Goal: Task Accomplishment & Management: Use online tool/utility

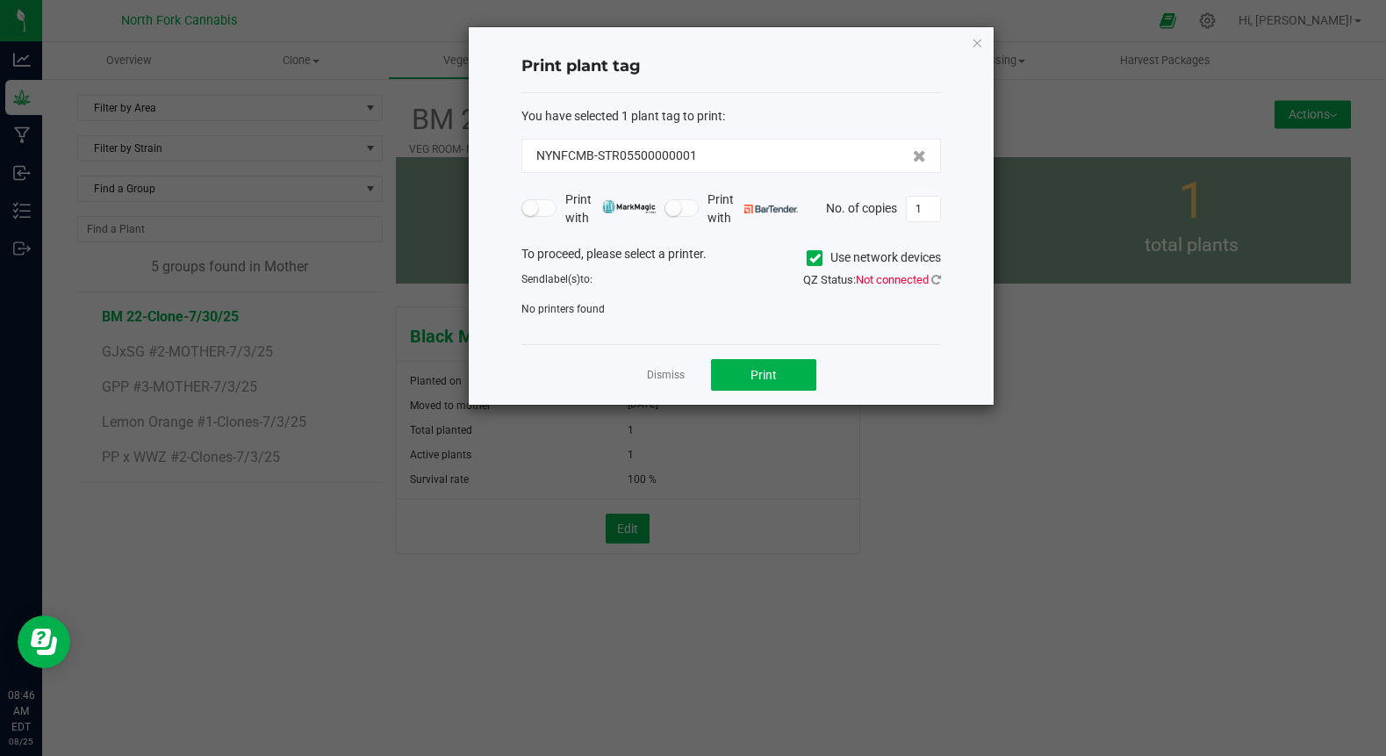
drag, startPoint x: 983, startPoint y: 44, endPoint x: 964, endPoint y: 36, distance: 20.1
click at [964, 36] on div "Print plant tag You have selected 1 plant tag to print : NYNFCMB-STR05500000001…" at bounding box center [731, 216] width 525 height 378
click at [983, 40] on icon "button" at bounding box center [977, 42] width 12 height 21
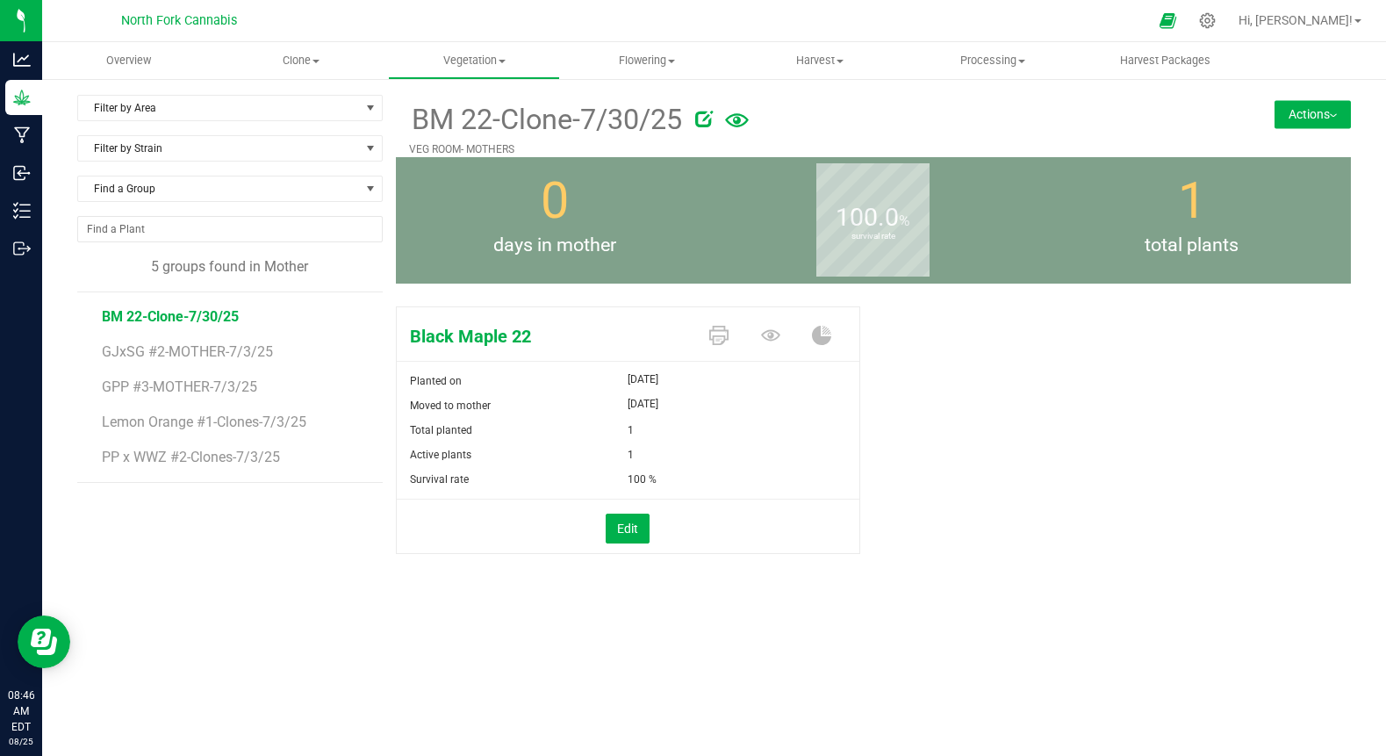
click at [983, 40] on nav "North Fork Cannabis Hi, [PERSON_NAME]!" at bounding box center [714, 21] width 1344 height 42
click at [1227, 479] on div "Black Maple 22 Planted on [DATE] Moved to mother [DATE] Total planted 1 Active …" at bounding box center [873, 448] width 955 height 299
click at [715, 339] on icon at bounding box center [718, 335] width 19 height 19
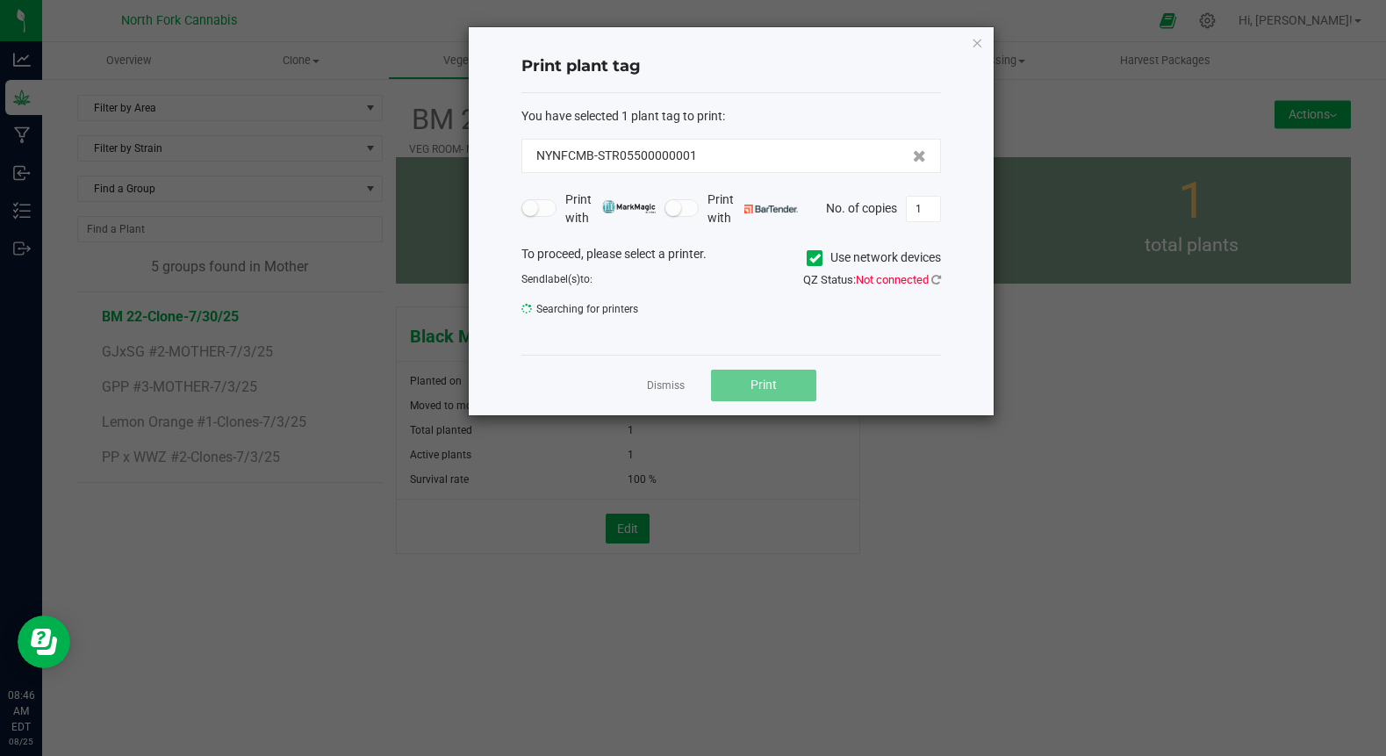
click at [812, 258] on icon at bounding box center [815, 258] width 11 height 0
click at [0, 0] on input "Use network devices" at bounding box center [0, 0] width 0 height 0
click at [812, 258] on icon at bounding box center [815, 258] width 11 height 0
click at [0, 0] on input "Use network devices" at bounding box center [0, 0] width 0 height 0
drag, startPoint x: 933, startPoint y: 276, endPoint x: 879, endPoint y: 316, distance: 67.8
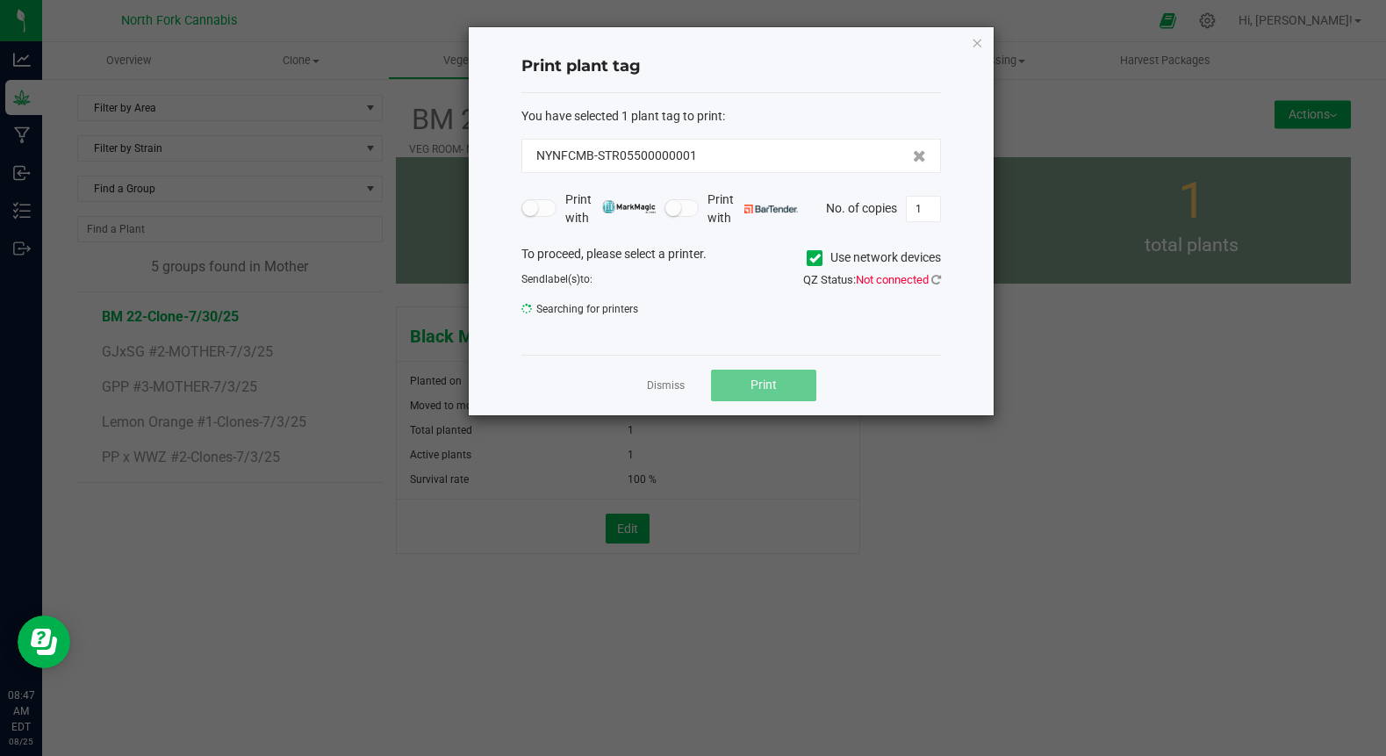
click at [879, 316] on div "To proceed, please select a printer. Use network devices Send label(s) to: Sear…" at bounding box center [732, 286] width 420 height 83
click at [932, 280] on icon at bounding box center [937, 279] width 10 height 11
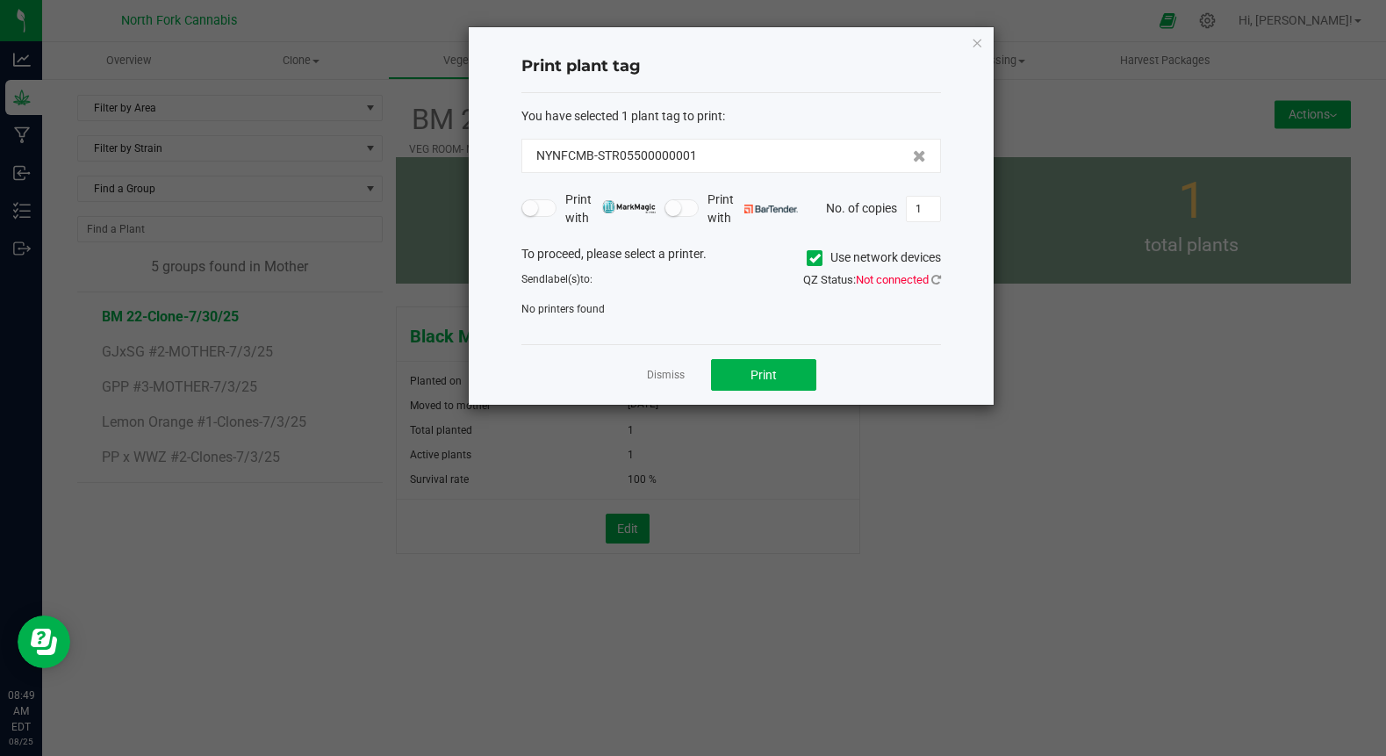
click at [942, 282] on div "QZ Status: Not connected" at bounding box center [842, 280] width 223 height 18
click at [938, 277] on icon at bounding box center [937, 279] width 10 height 11
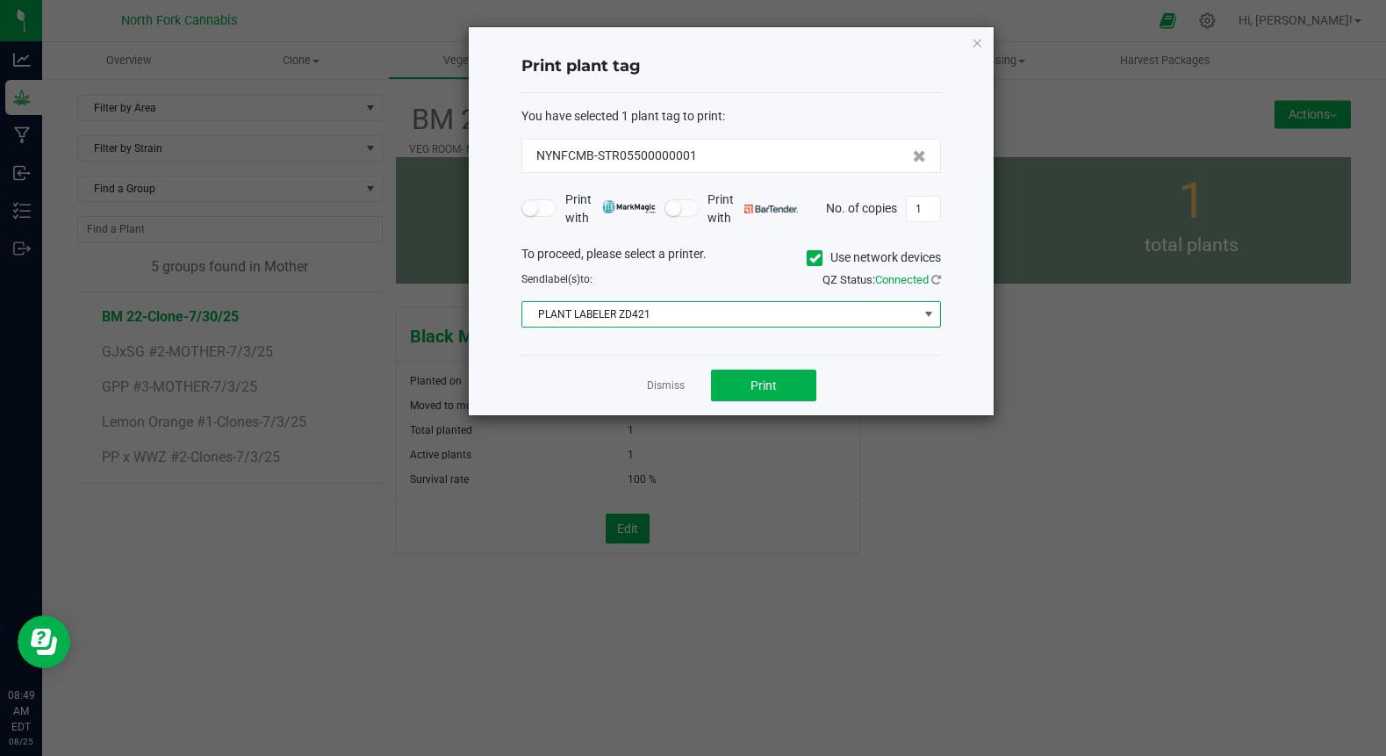
click at [693, 321] on span "PLANT LABELER ZD421" at bounding box center [720, 314] width 396 height 25
click at [673, 346] on li "PLANT LABELER ZD421" at bounding box center [731, 347] width 418 height 30
click at [784, 386] on button "Print" at bounding box center [763, 386] width 105 height 32
click at [241, 559] on ngb-modal-window "Print plant tag You have selected 1 plant tag to print : NYNFCMB-STR05500000001…" at bounding box center [700, 378] width 1400 height 756
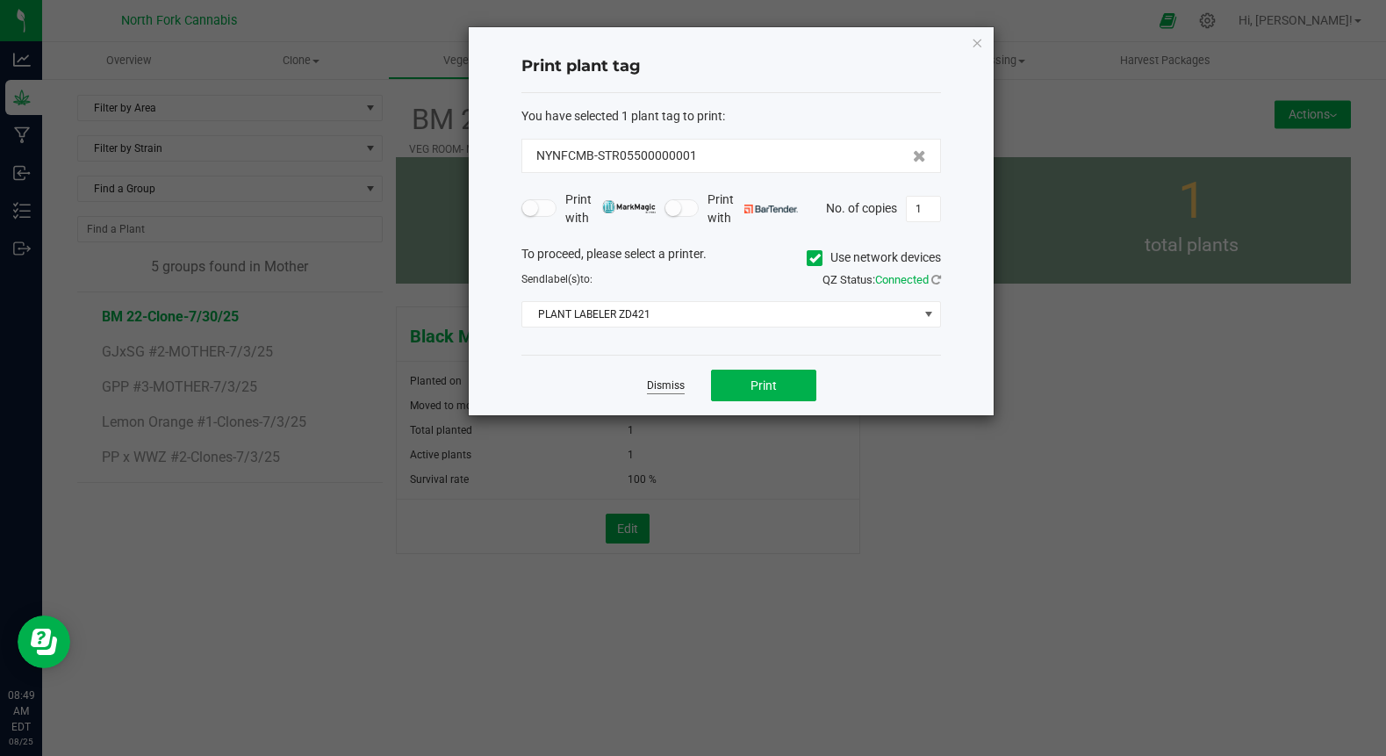
click at [659, 383] on link "Dismiss" at bounding box center [666, 385] width 38 height 15
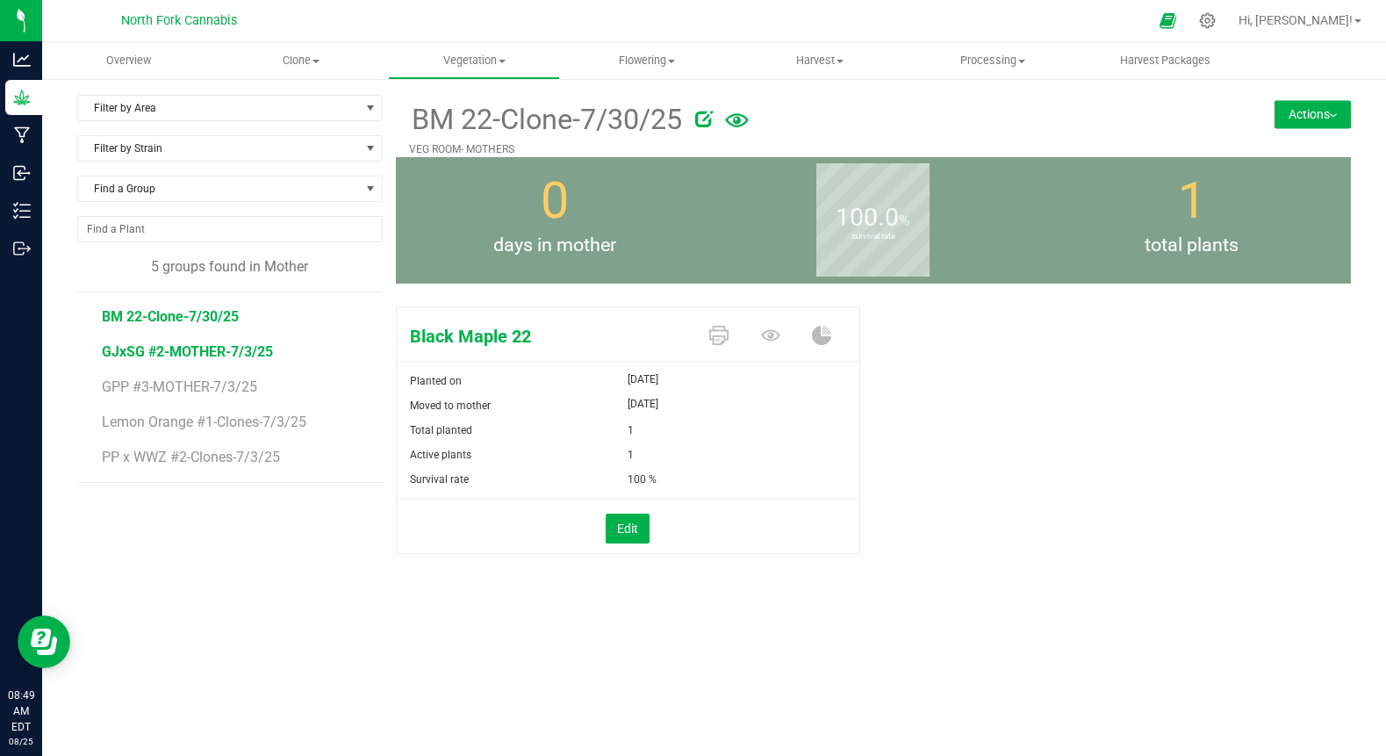
click at [184, 355] on span "GJxSG #2-MOTHER-7/3/25" at bounding box center [187, 351] width 171 height 17
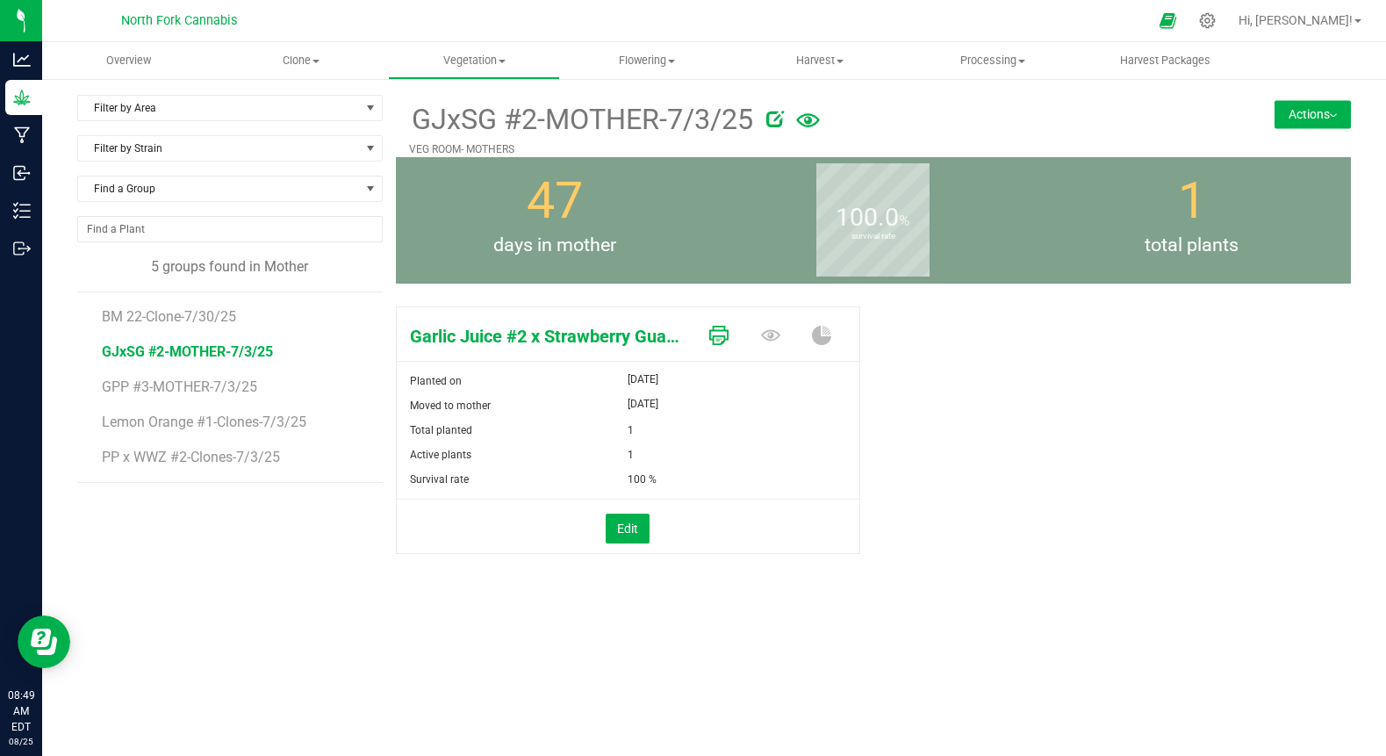
click at [709, 337] on icon at bounding box center [718, 335] width 19 height 19
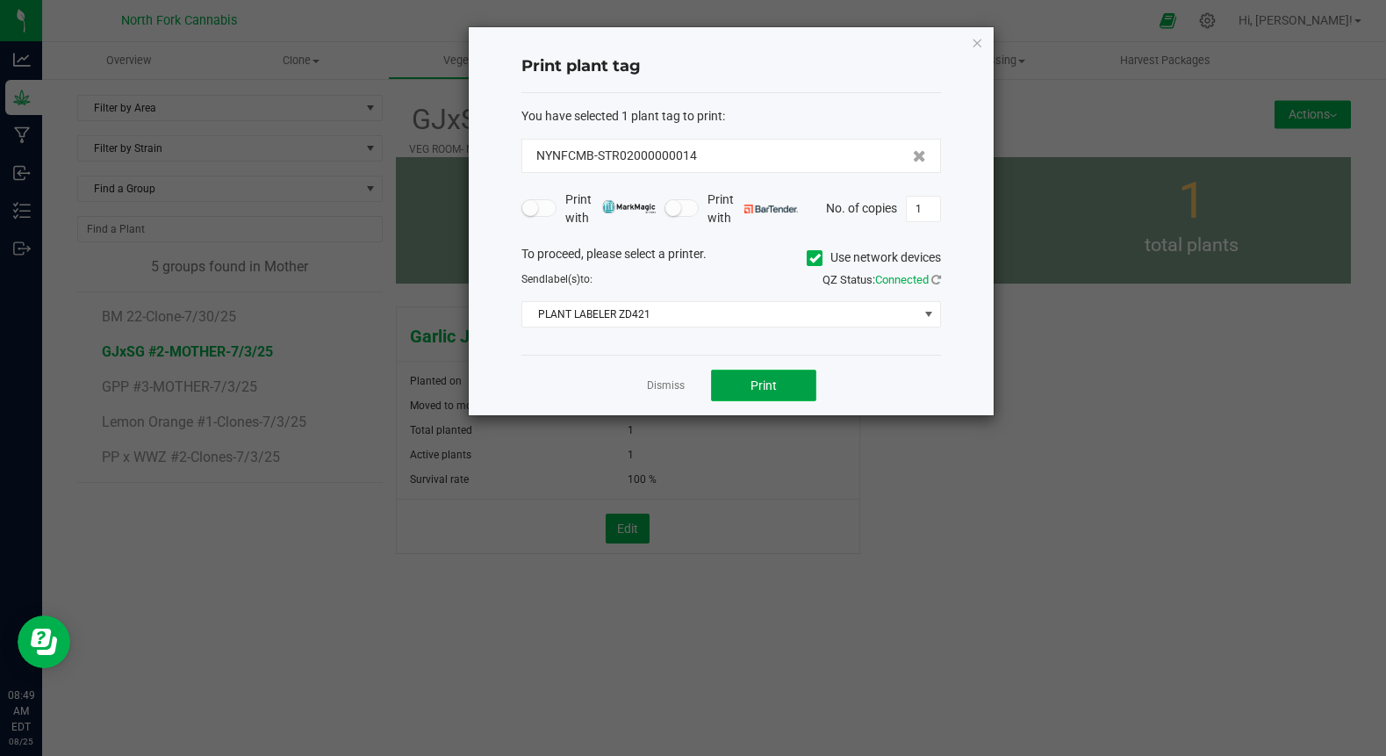
click at [766, 380] on span "Print" at bounding box center [764, 385] width 26 height 14
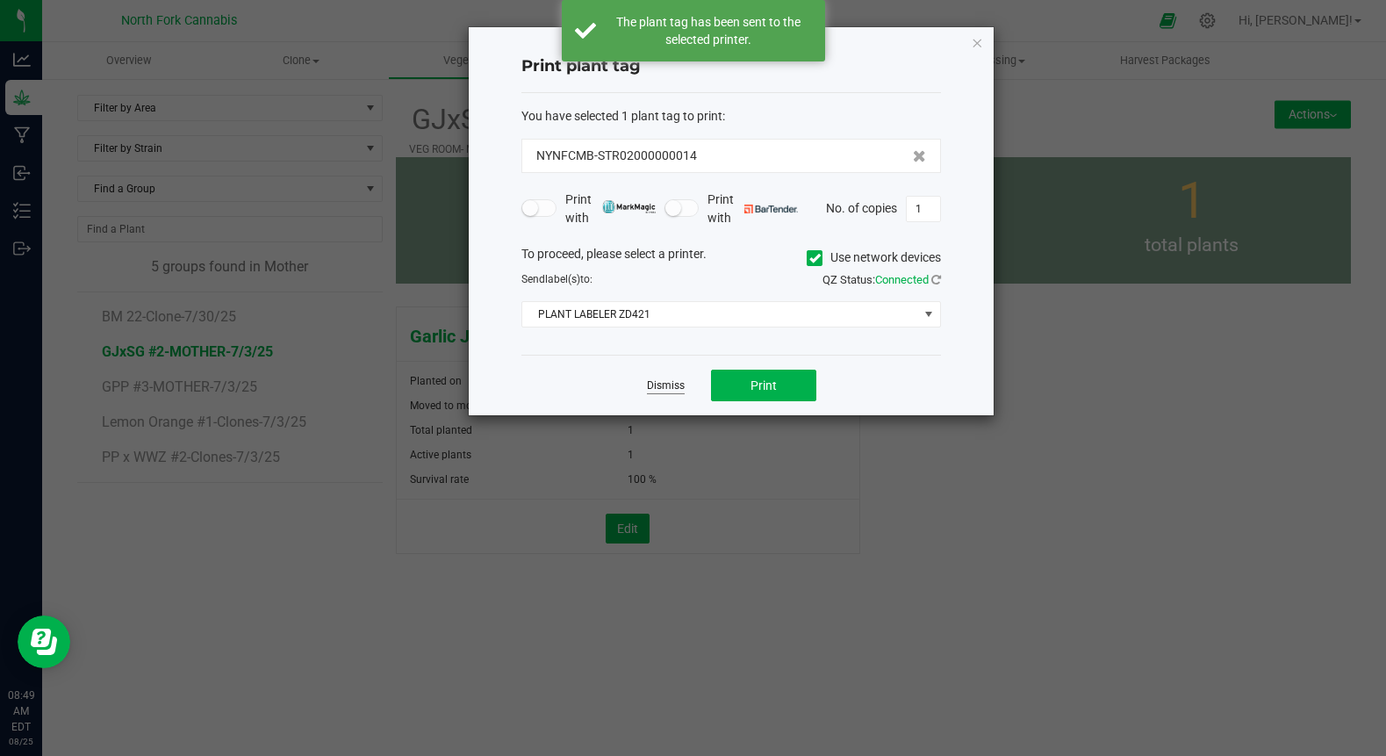
click at [655, 390] on link "Dismiss" at bounding box center [666, 385] width 38 height 15
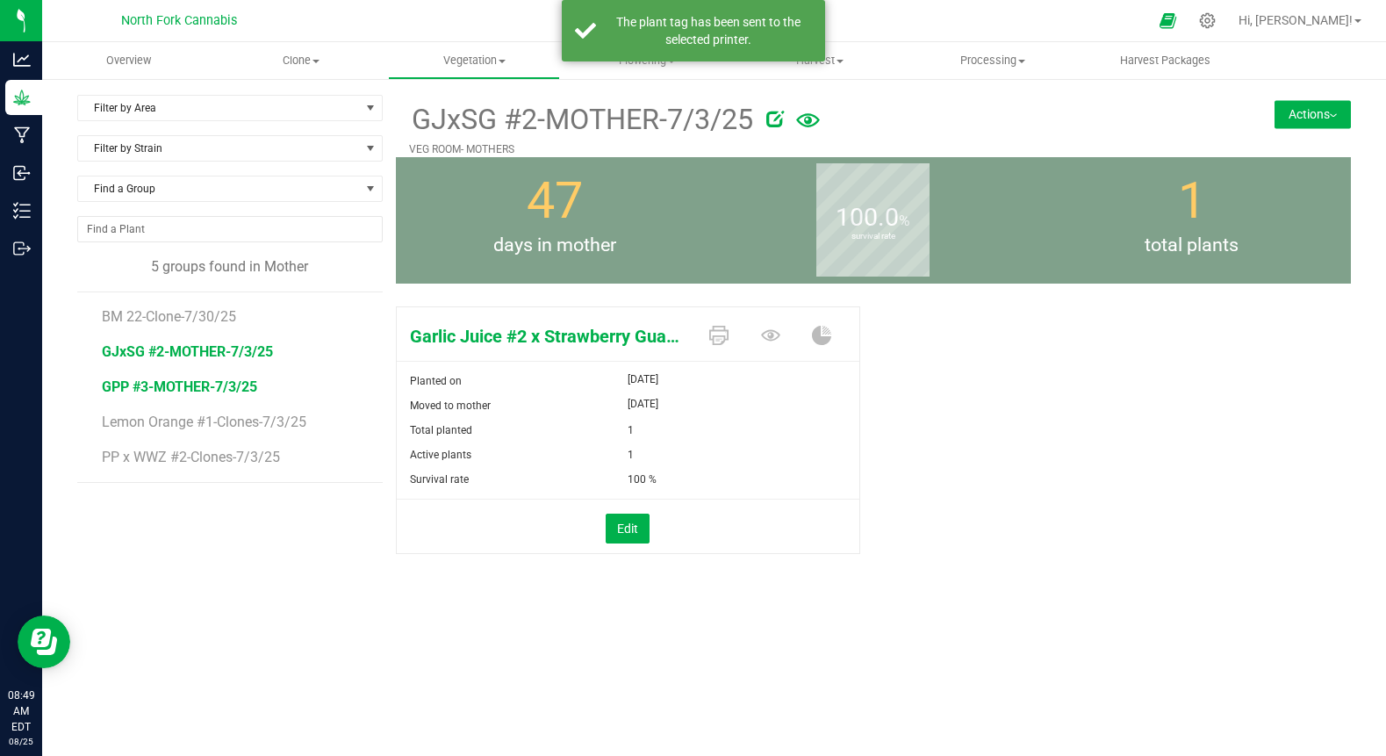
click at [190, 385] on span "GPP #3-MOTHER-7/3/25" at bounding box center [179, 386] width 155 height 17
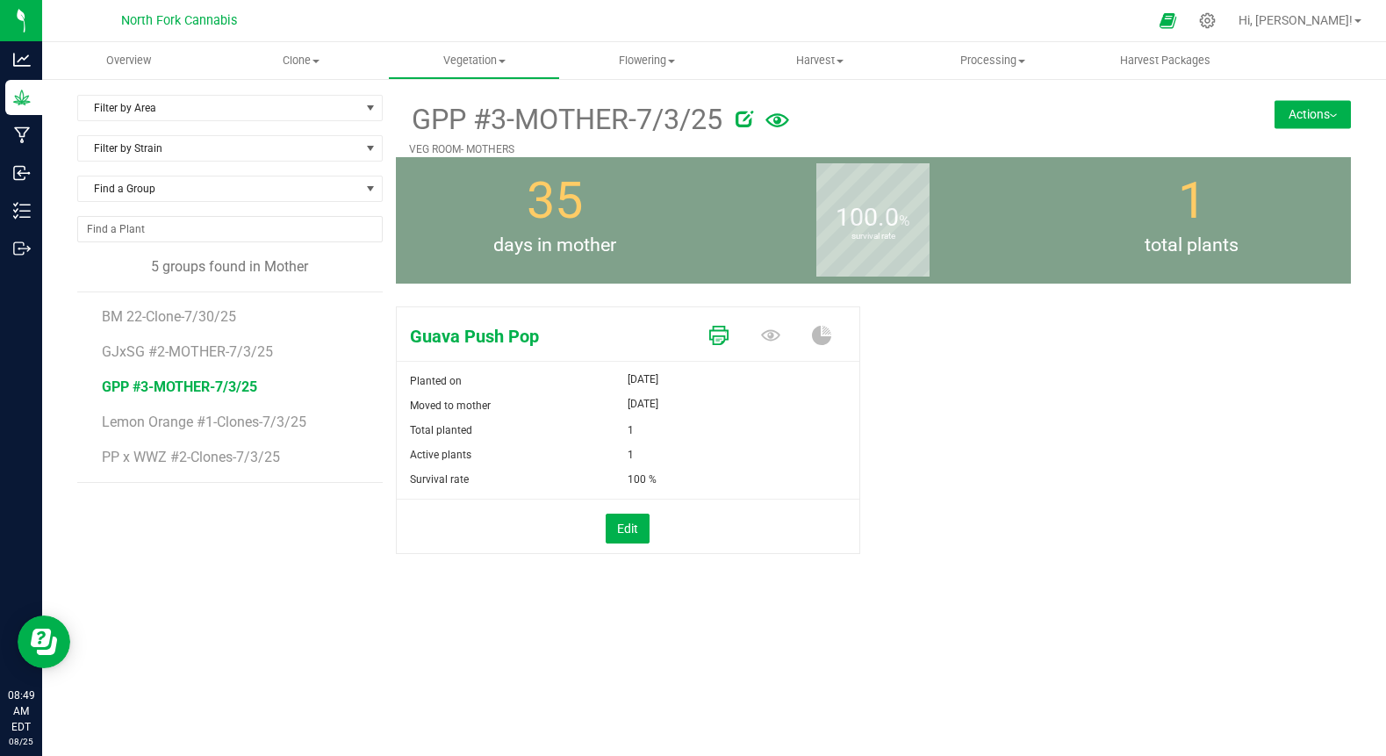
click at [716, 335] on icon at bounding box center [718, 335] width 19 height 19
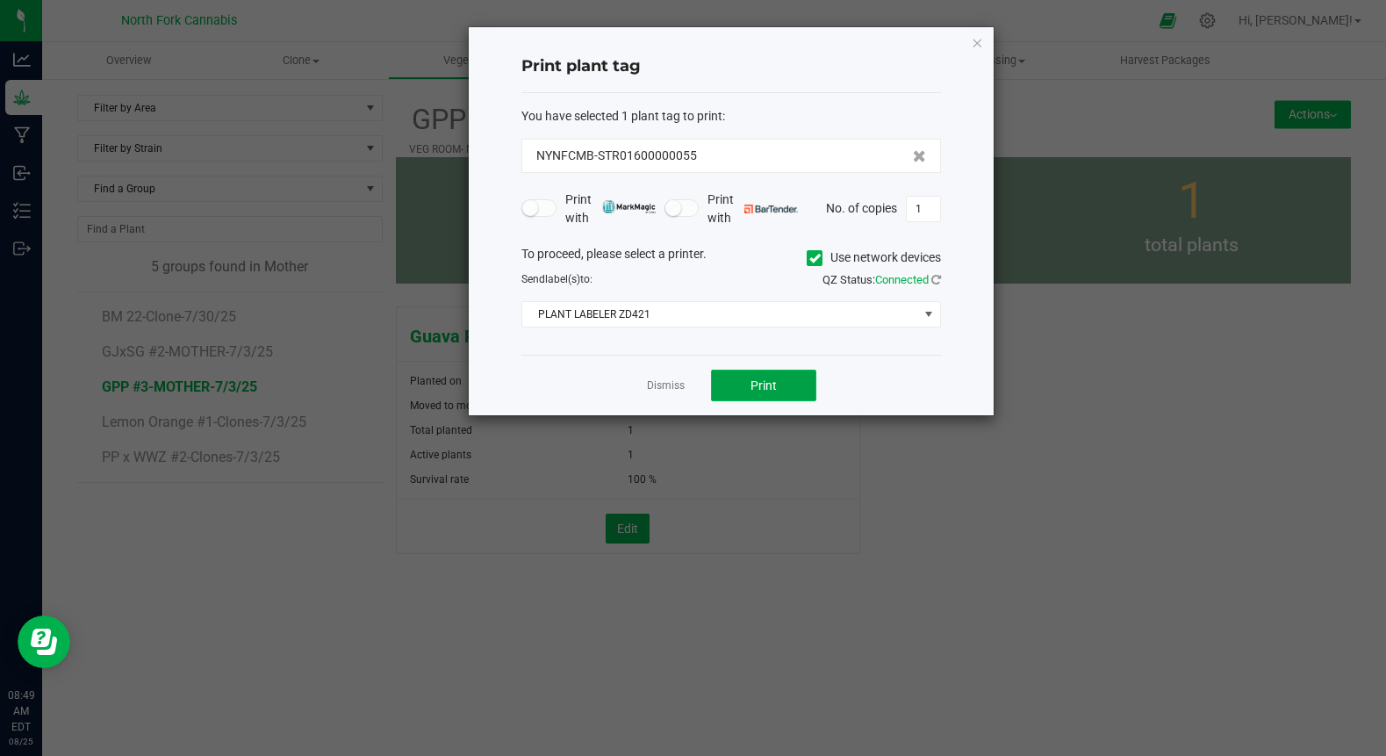
click at [767, 390] on span "Print" at bounding box center [764, 385] width 26 height 14
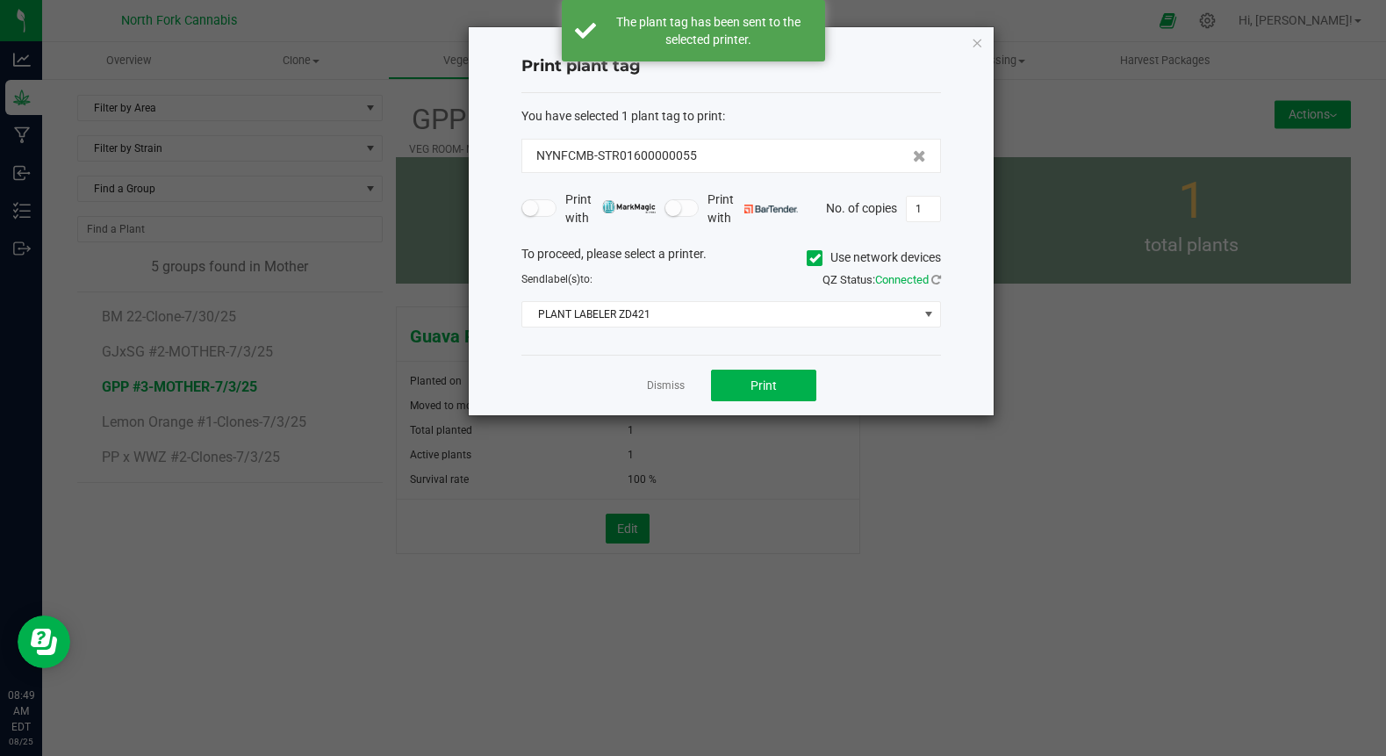
click at [276, 526] on ngb-modal-window "Print plant tag You have selected 1 plant tag to print : NYNFCMB-STR01600000055…" at bounding box center [700, 378] width 1400 height 756
click at [659, 385] on link "Dismiss" at bounding box center [666, 385] width 38 height 15
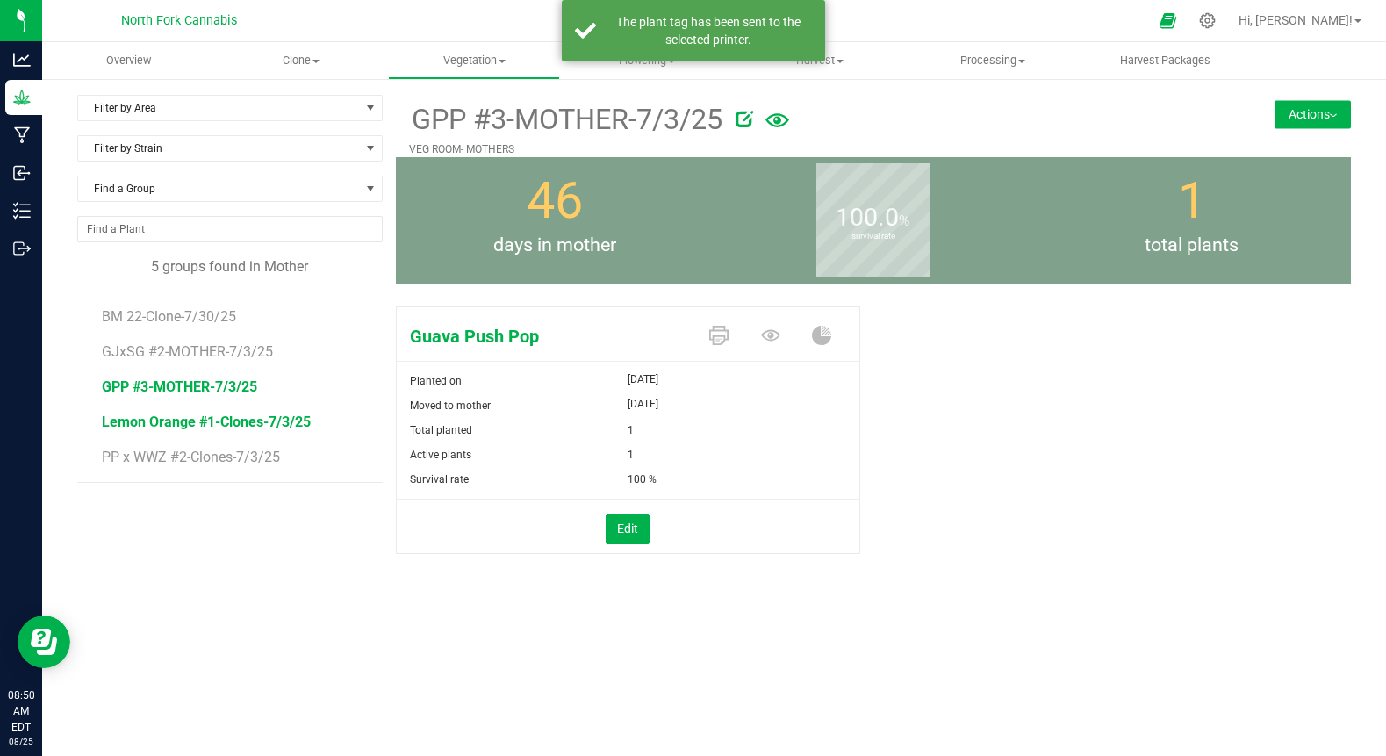
click at [284, 421] on span "Lemon Orange #1-Clones-7/3/25" at bounding box center [206, 422] width 209 height 17
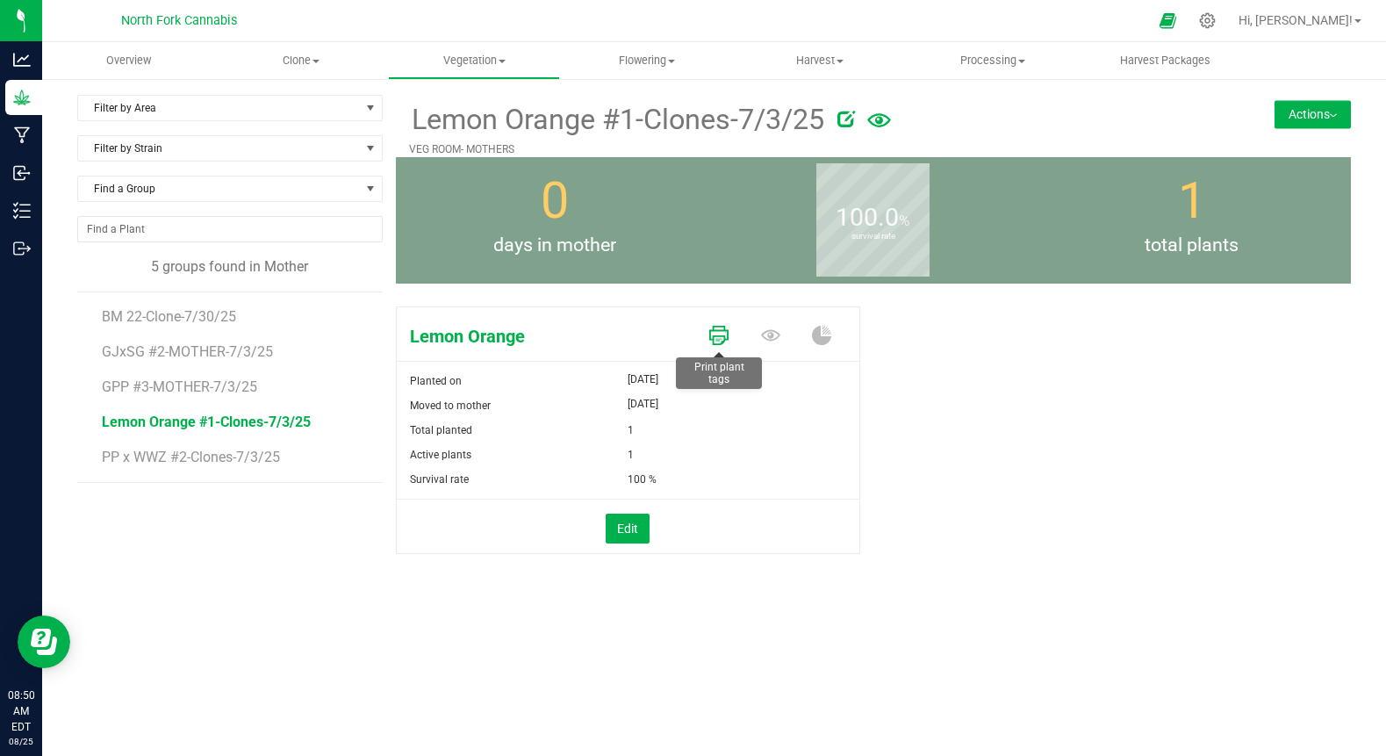
click at [727, 342] on icon at bounding box center [718, 335] width 19 height 19
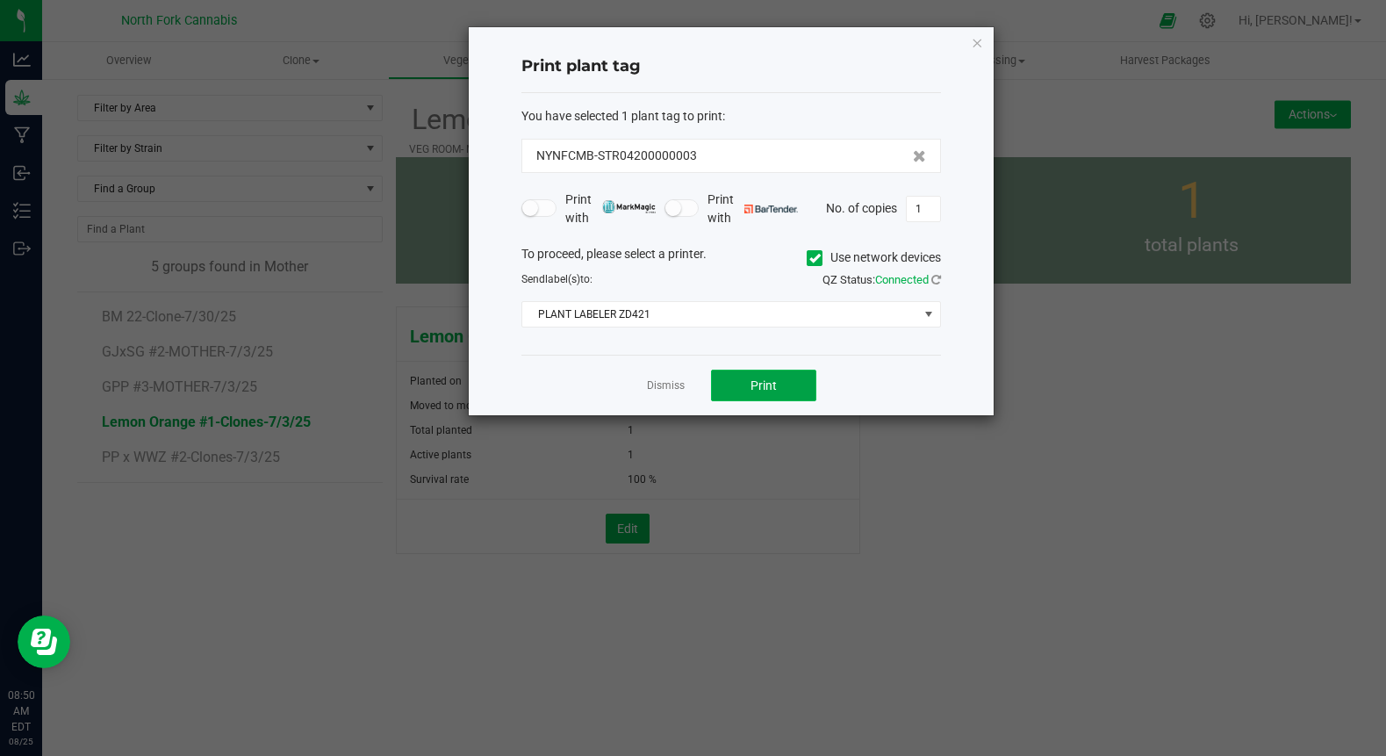
click at [731, 393] on button "Print" at bounding box center [763, 386] width 105 height 32
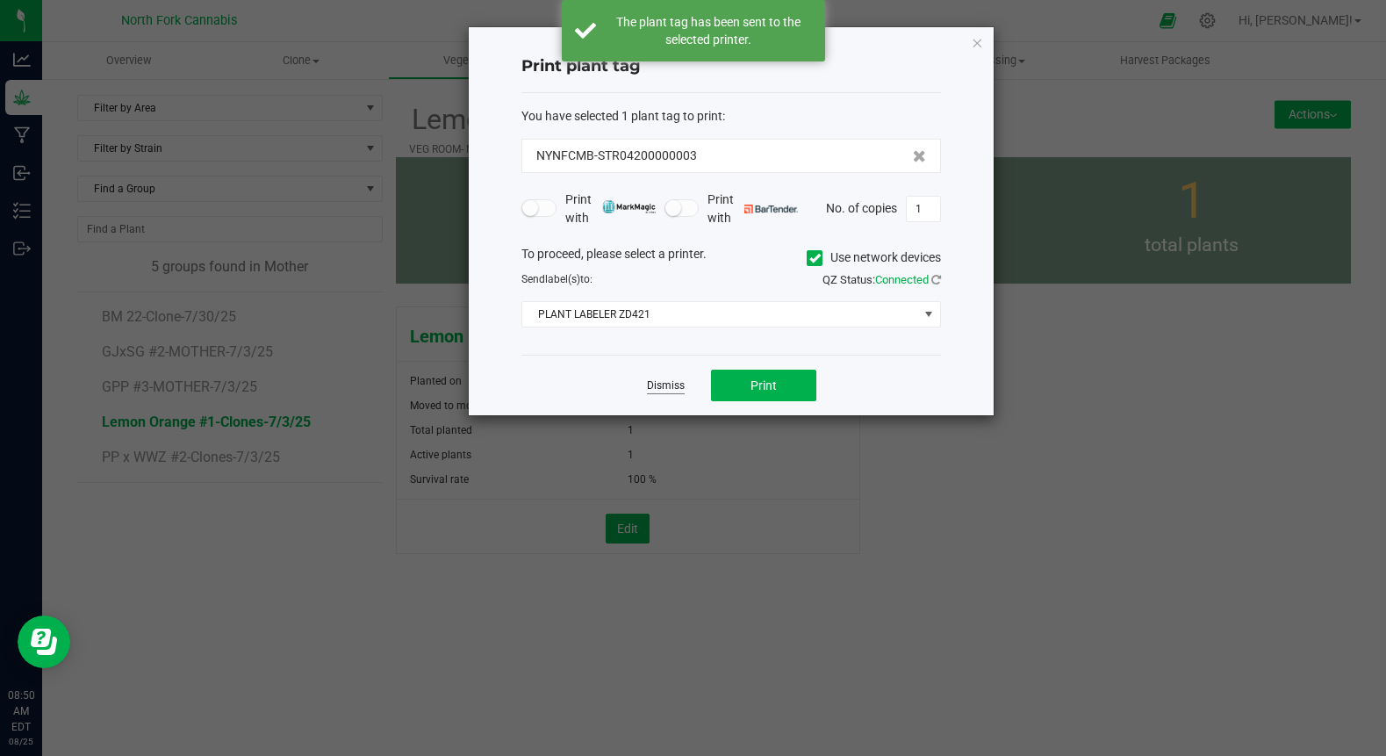
click at [652, 392] on link "Dismiss" at bounding box center [666, 385] width 38 height 15
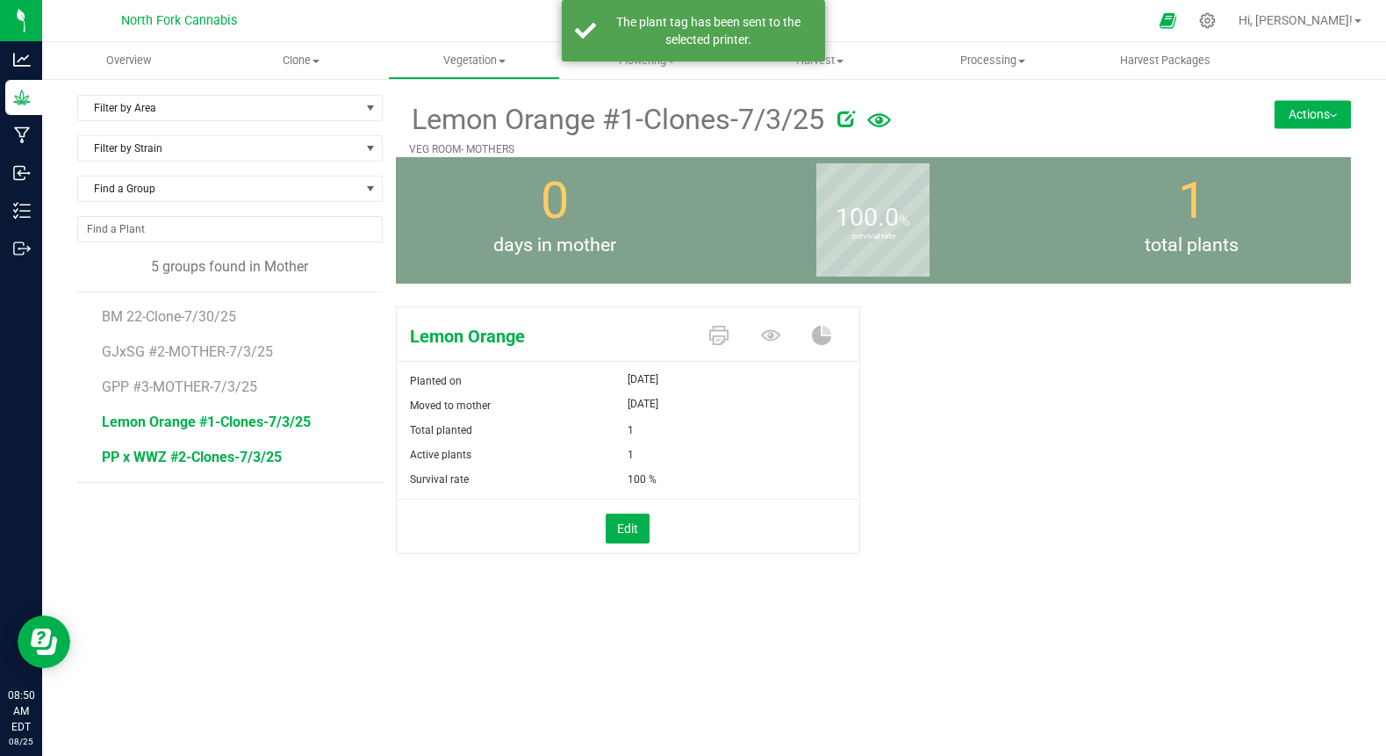
click at [212, 458] on span "PP x WWZ #2-Clones-7/3/25" at bounding box center [192, 457] width 180 height 17
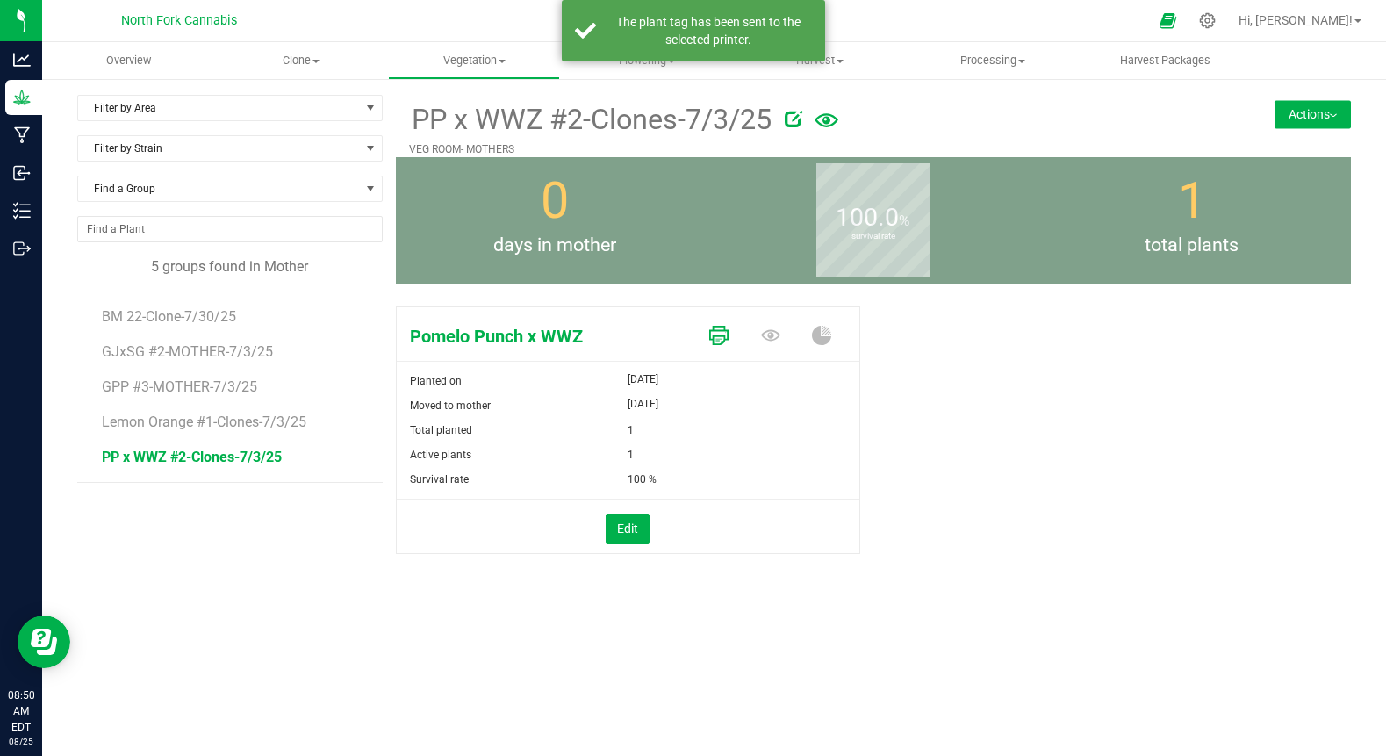
click at [718, 344] on icon at bounding box center [718, 335] width 19 height 19
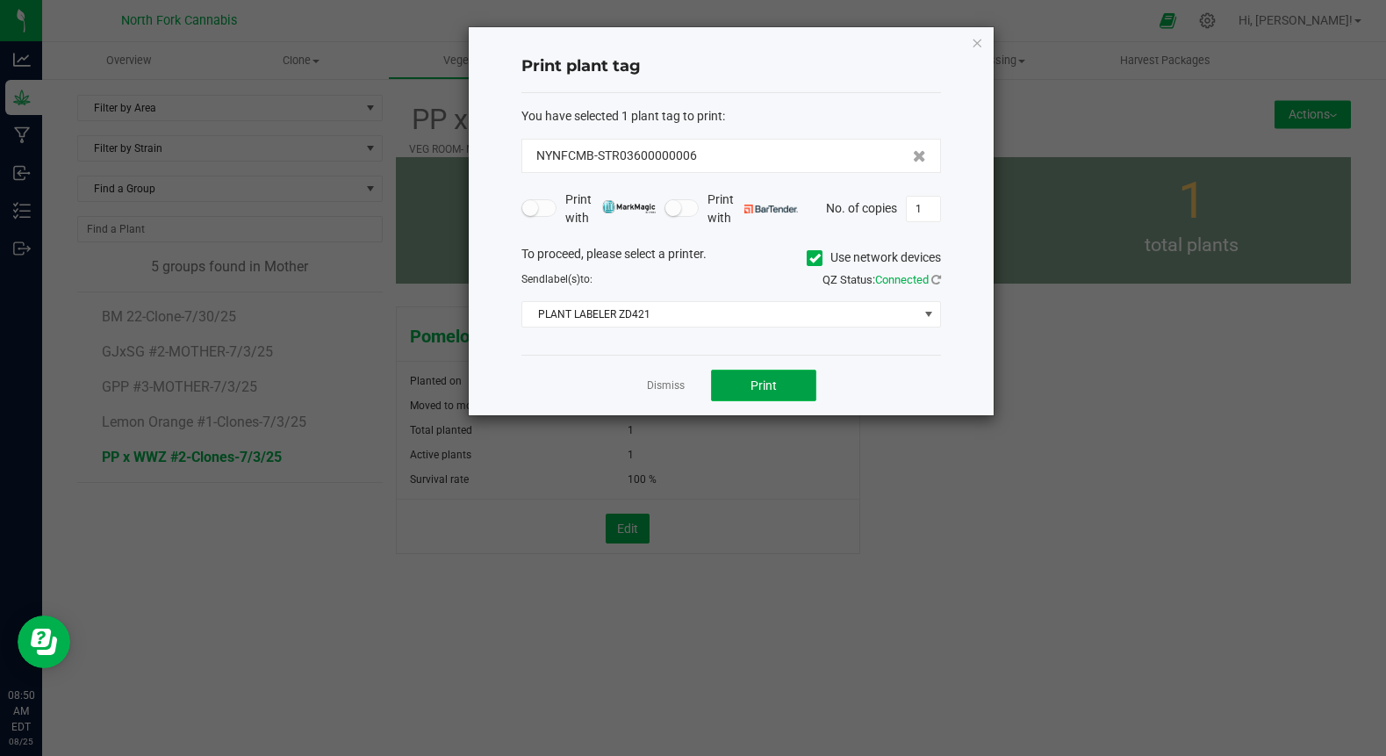
click at [743, 378] on button "Print" at bounding box center [763, 386] width 105 height 32
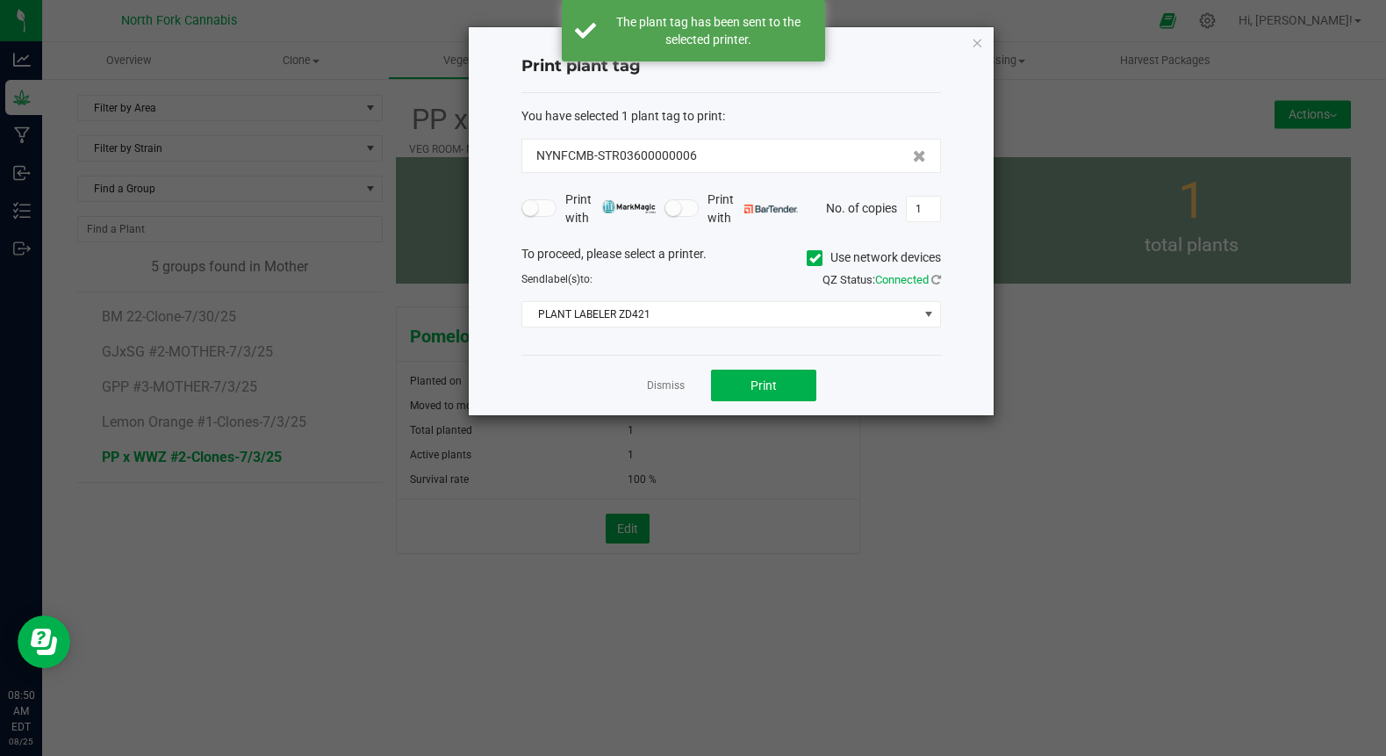
click at [382, 590] on ngb-modal-window "Print plant tag You have selected 1 plant tag to print : NYNFCMB-STR03600000006…" at bounding box center [700, 378] width 1400 height 756
click at [654, 392] on link "Dismiss" at bounding box center [666, 385] width 38 height 15
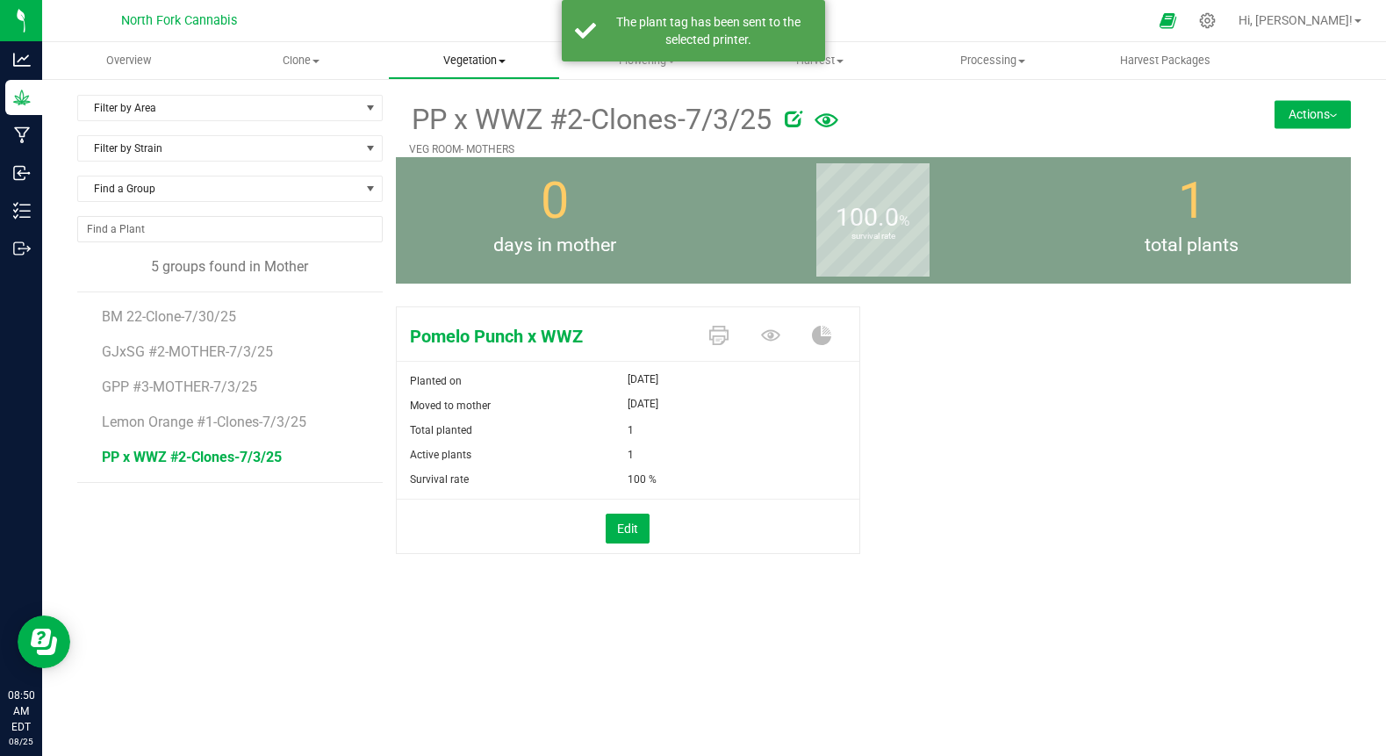
click at [457, 73] on uib-tab-heading "Vegetation Veg groups Veg plants Mother groups Mother plants Apply to plants" at bounding box center [474, 60] width 171 height 35
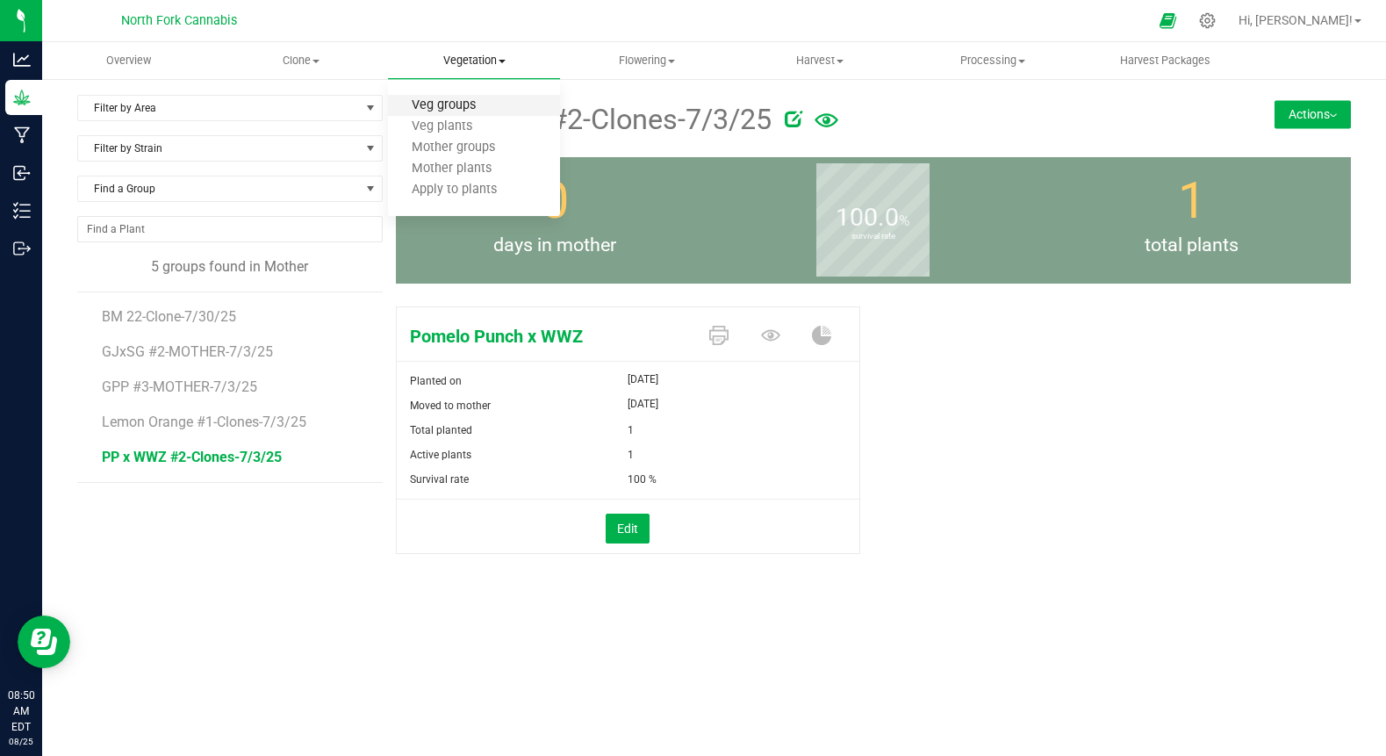
click at [450, 112] on span "Veg groups" at bounding box center [444, 105] width 112 height 15
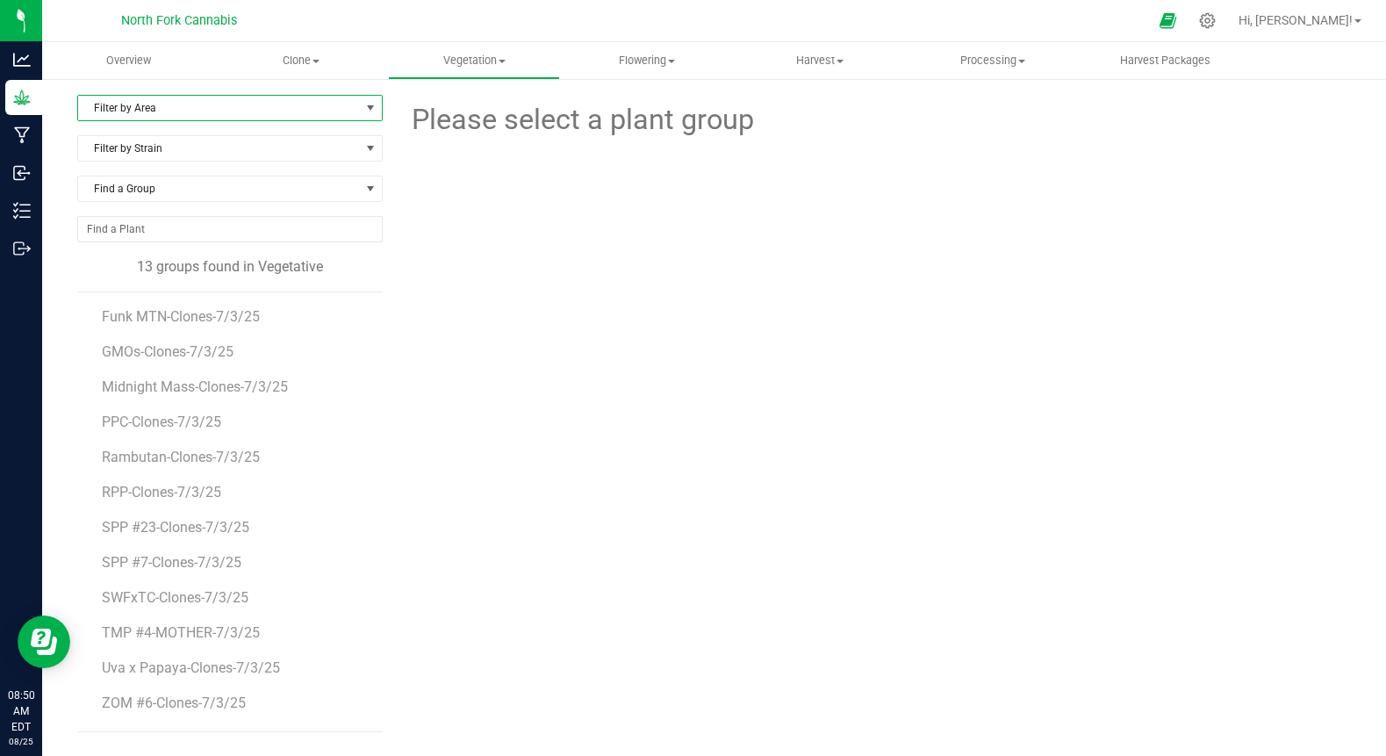
click at [304, 104] on span "Filter by Area" at bounding box center [219, 108] width 282 height 25
click at [253, 162] on li "FLOWER ROOM 1" at bounding box center [230, 164] width 304 height 26
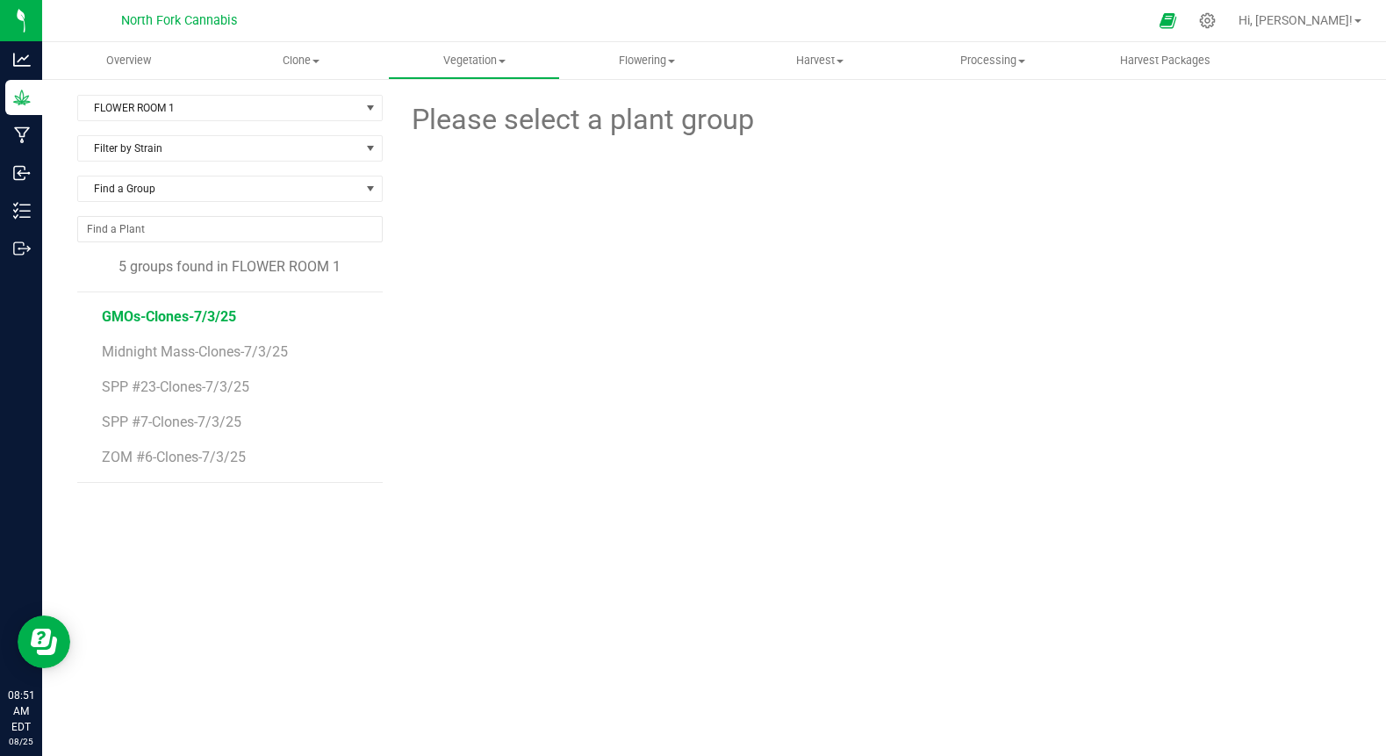
click at [199, 311] on span "GMOs-Clones-7/3/25" at bounding box center [169, 316] width 134 height 17
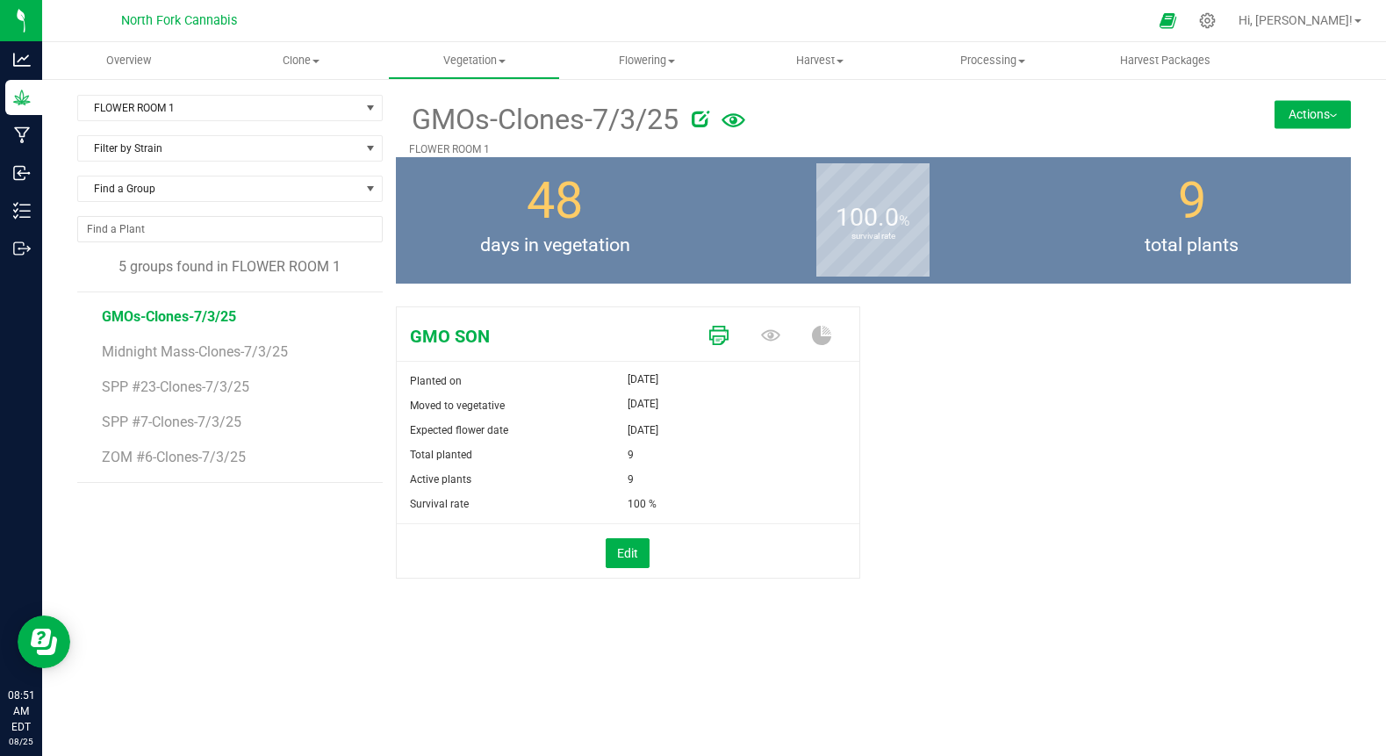
click at [721, 329] on icon at bounding box center [718, 335] width 19 height 19
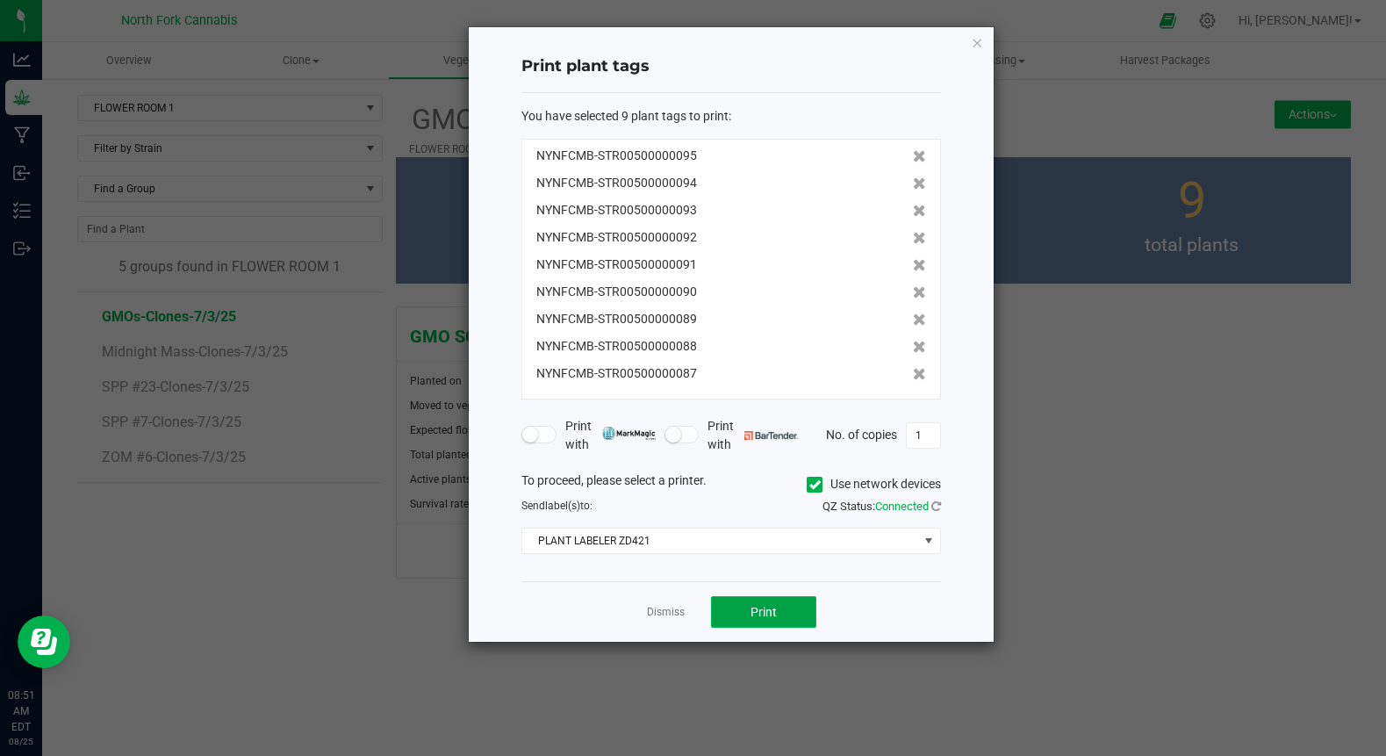
click at [769, 608] on span "Print" at bounding box center [764, 612] width 26 height 14
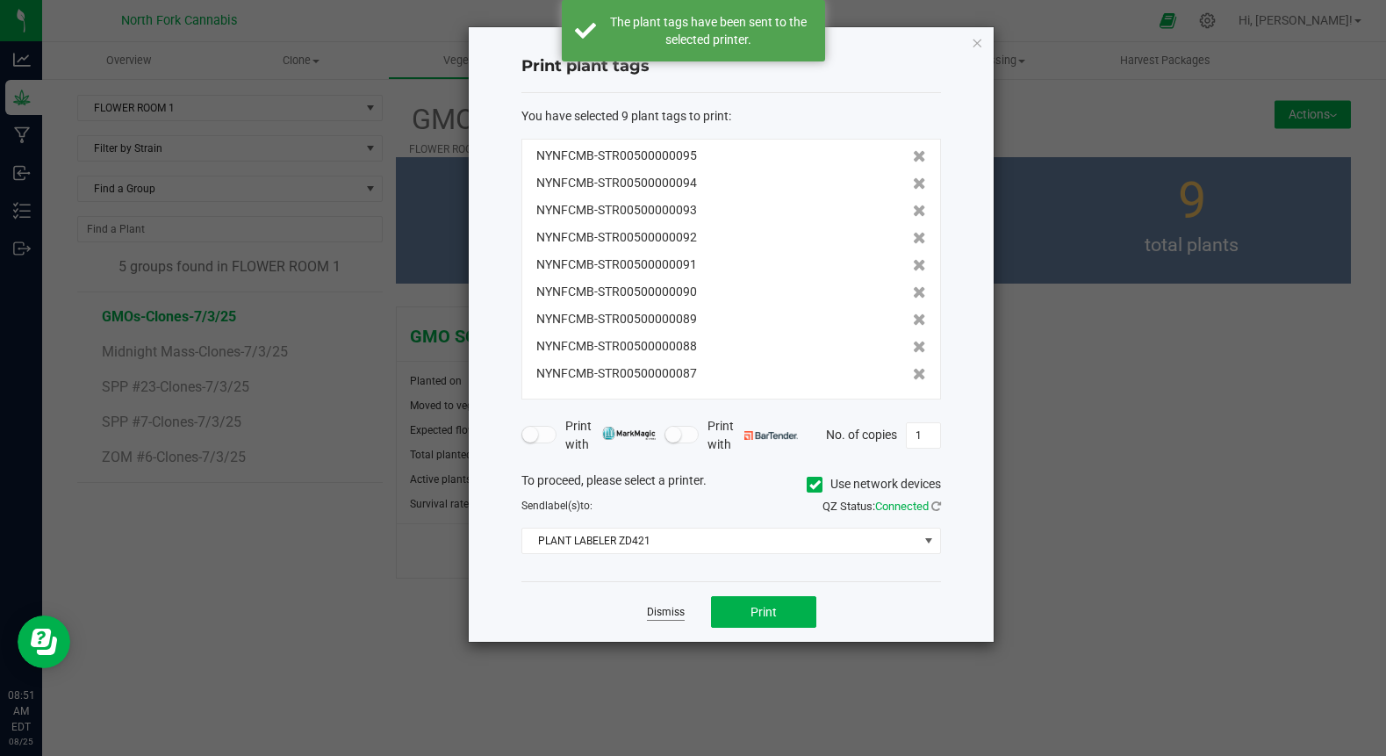
click at [660, 612] on link "Dismiss" at bounding box center [666, 612] width 38 height 15
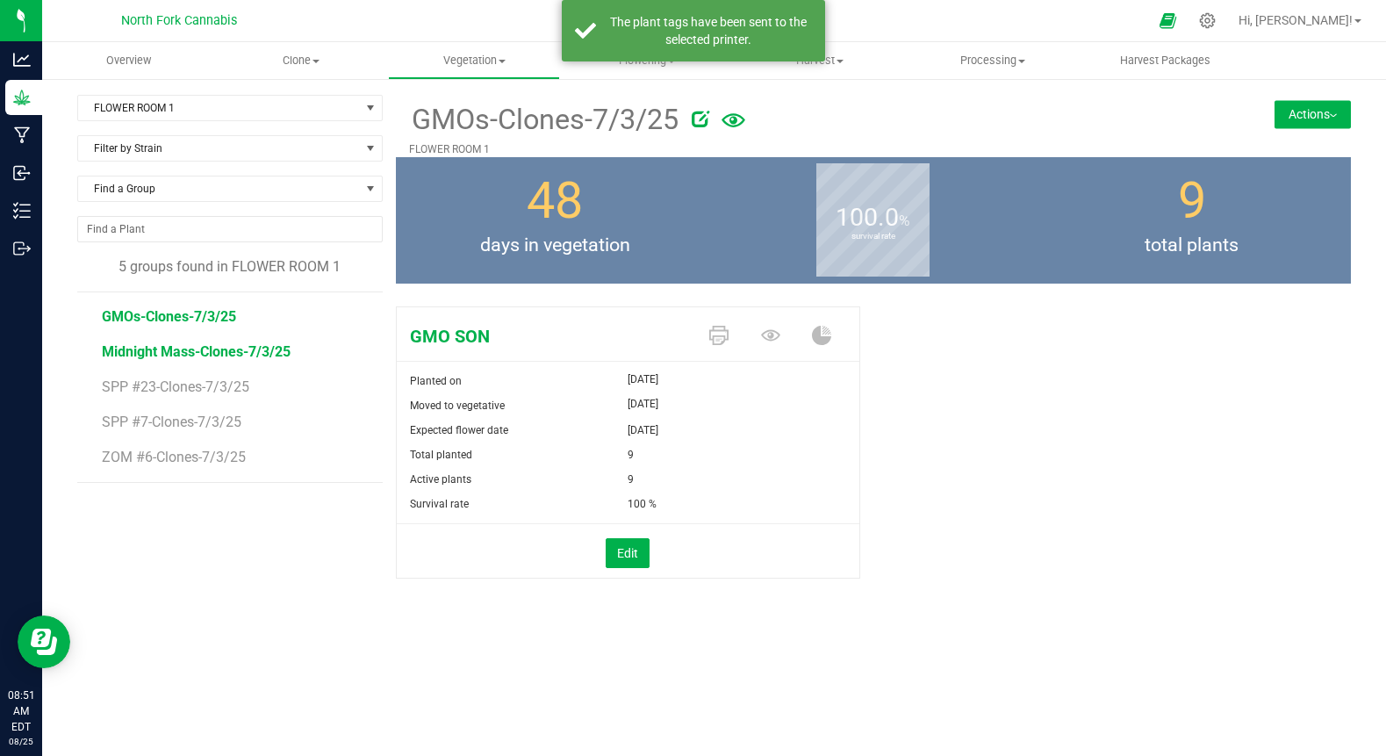
click at [195, 359] on span "Midnight Mass-Clones-7/3/25" at bounding box center [196, 351] width 189 height 17
click at [723, 344] on icon at bounding box center [718, 335] width 19 height 19
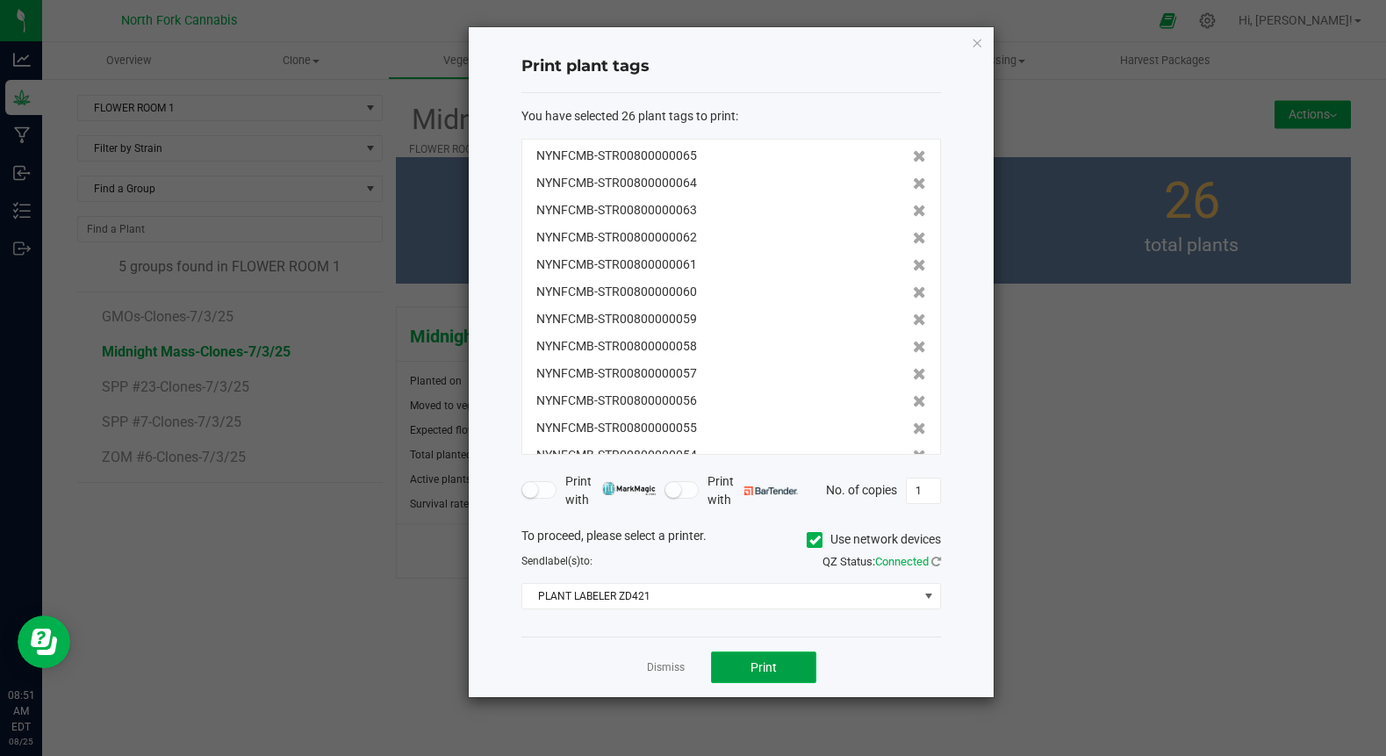
click at [774, 673] on span "Print" at bounding box center [764, 667] width 26 height 14
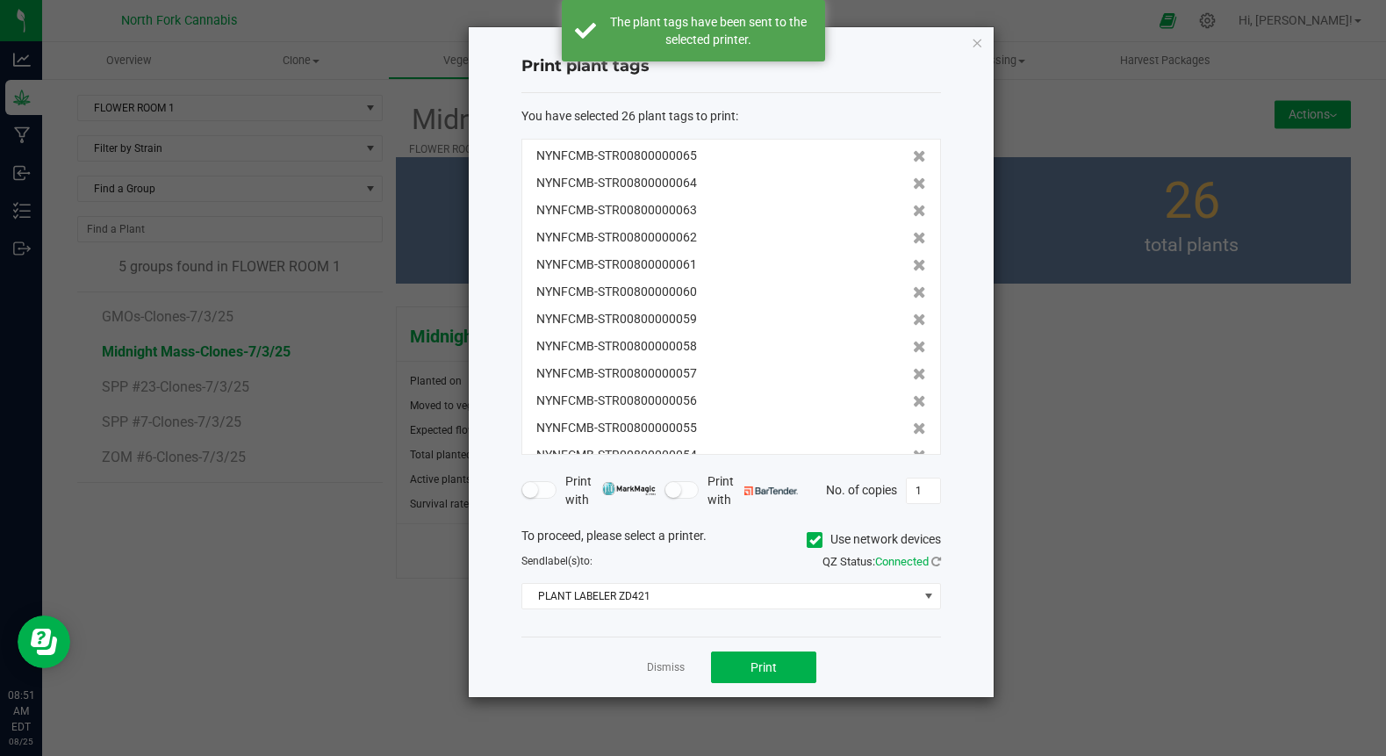
click at [246, 572] on ngb-modal-window "Print plant tags You have selected 26 plant tags to print : NYNFCMB-STR00800000…" at bounding box center [700, 378] width 1400 height 756
click at [659, 666] on link "Dismiss" at bounding box center [666, 667] width 38 height 15
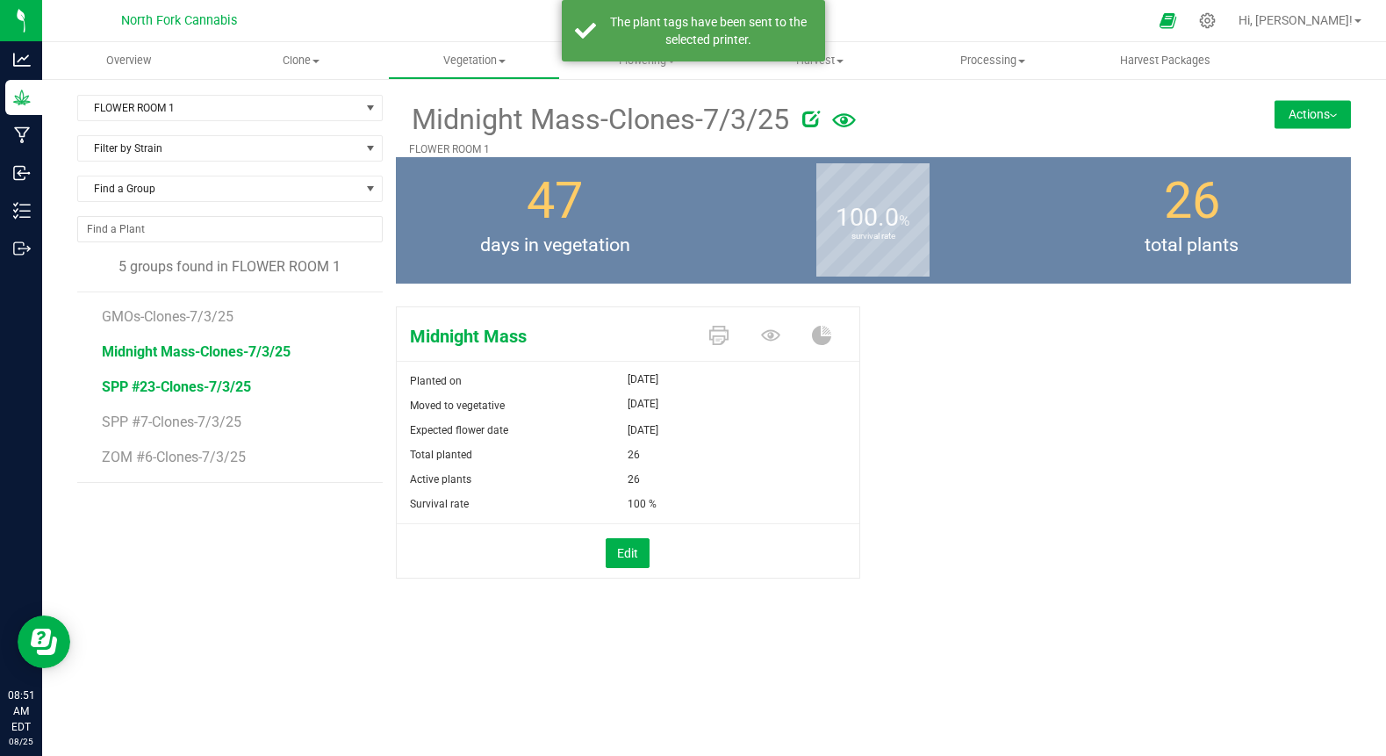
click at [180, 385] on span "SPP #23-Clones-7/3/25" at bounding box center [176, 386] width 149 height 17
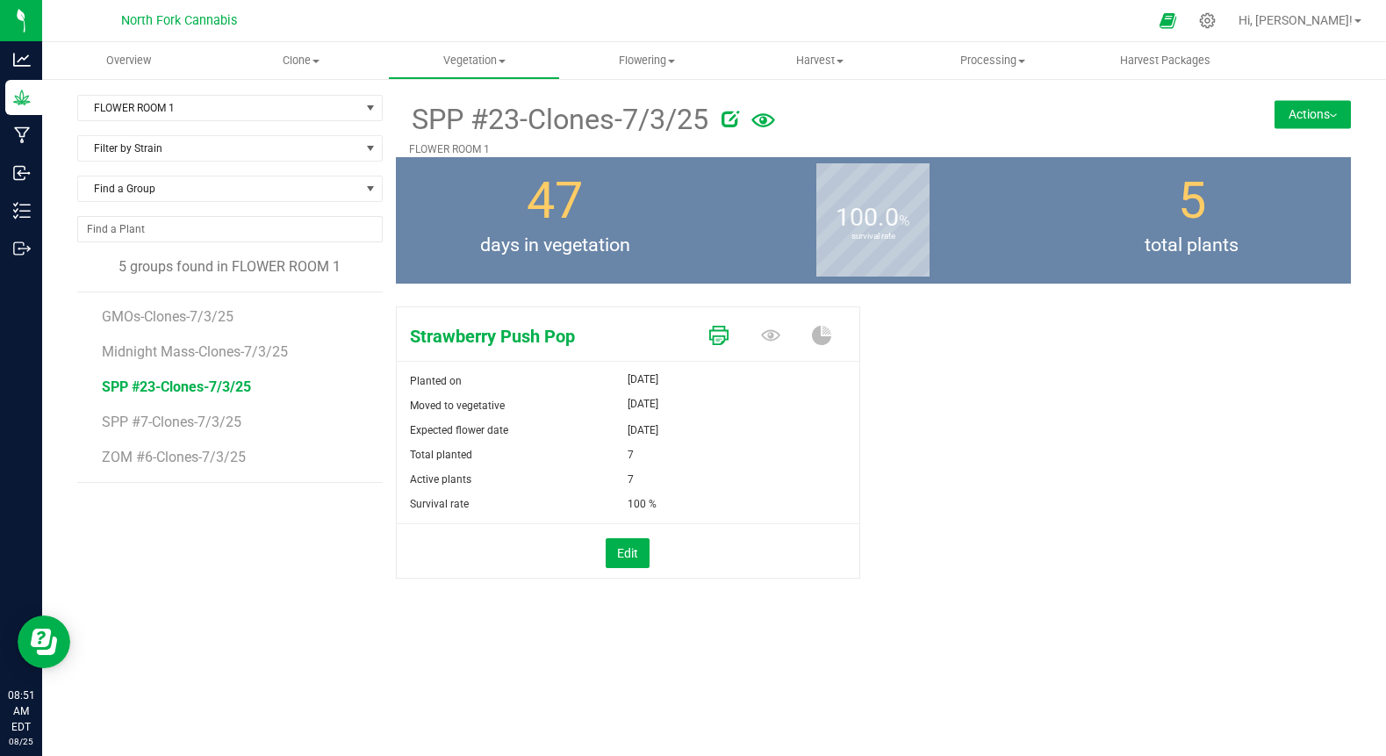
click at [720, 330] on icon at bounding box center [718, 335] width 19 height 19
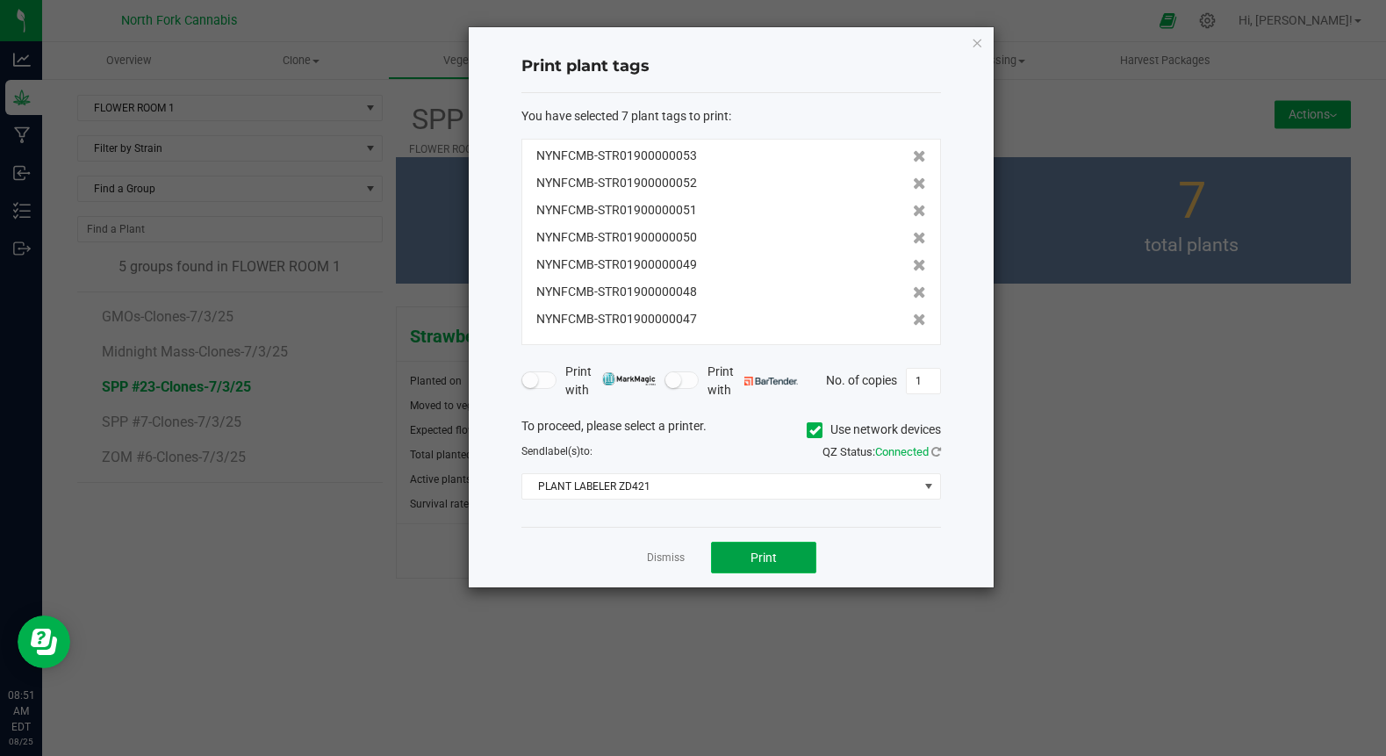
click at [763, 567] on button "Print" at bounding box center [763, 558] width 105 height 32
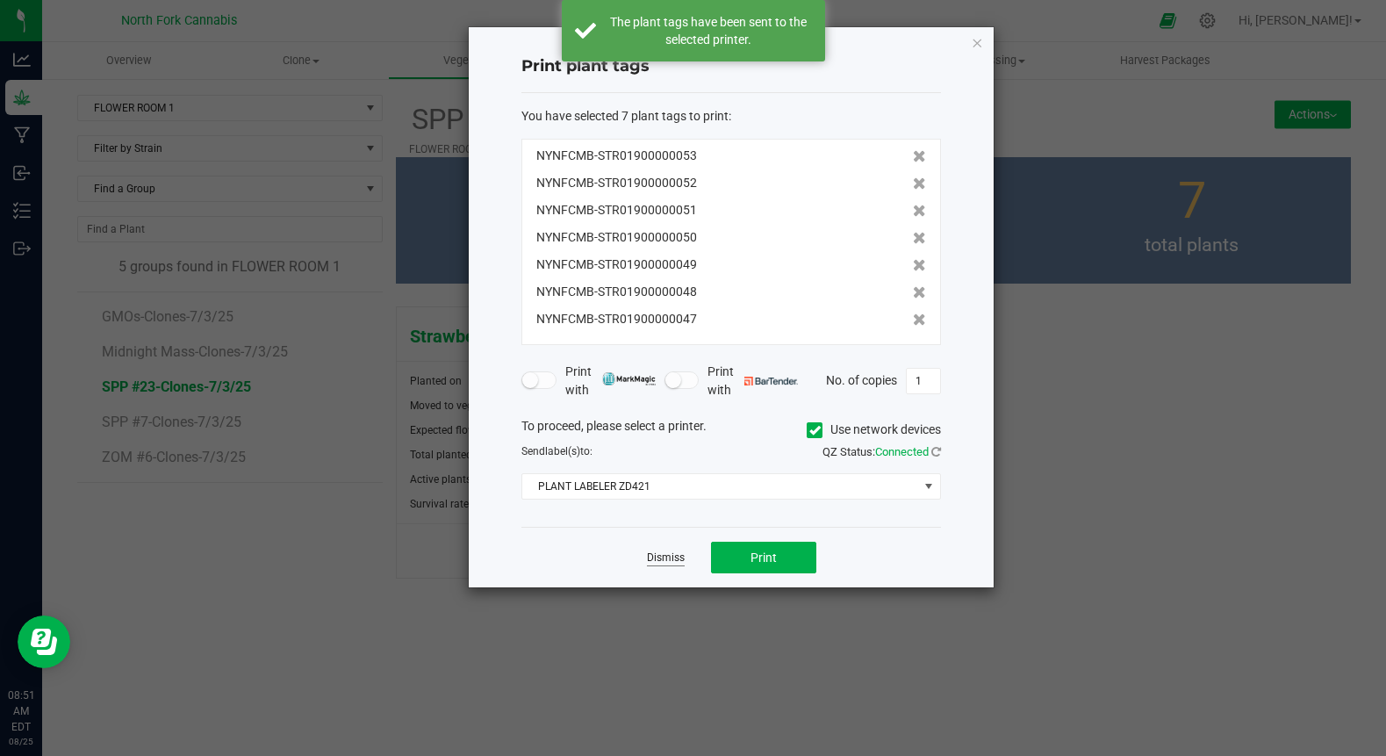
click at [657, 553] on link "Dismiss" at bounding box center [666, 558] width 38 height 15
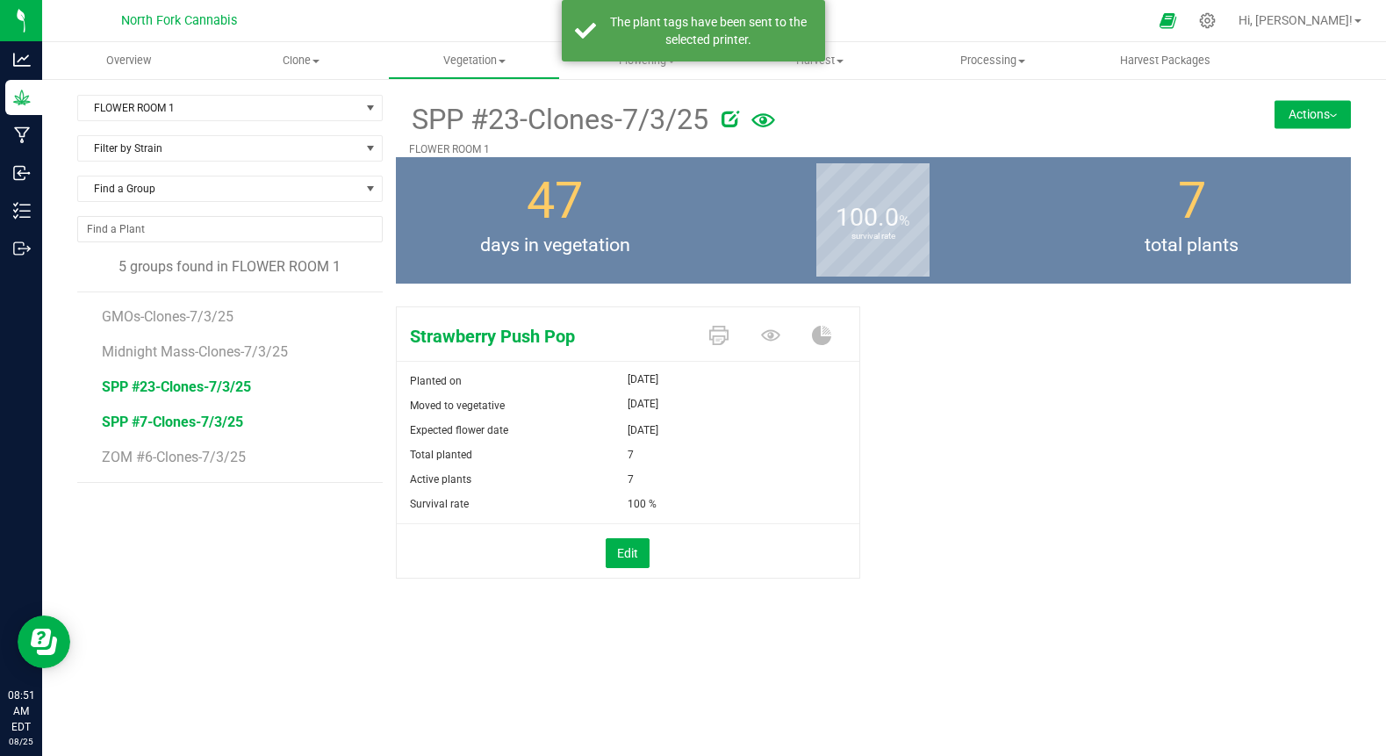
click at [202, 428] on span "SPP #7-Clones-7/3/25" at bounding box center [172, 422] width 141 height 17
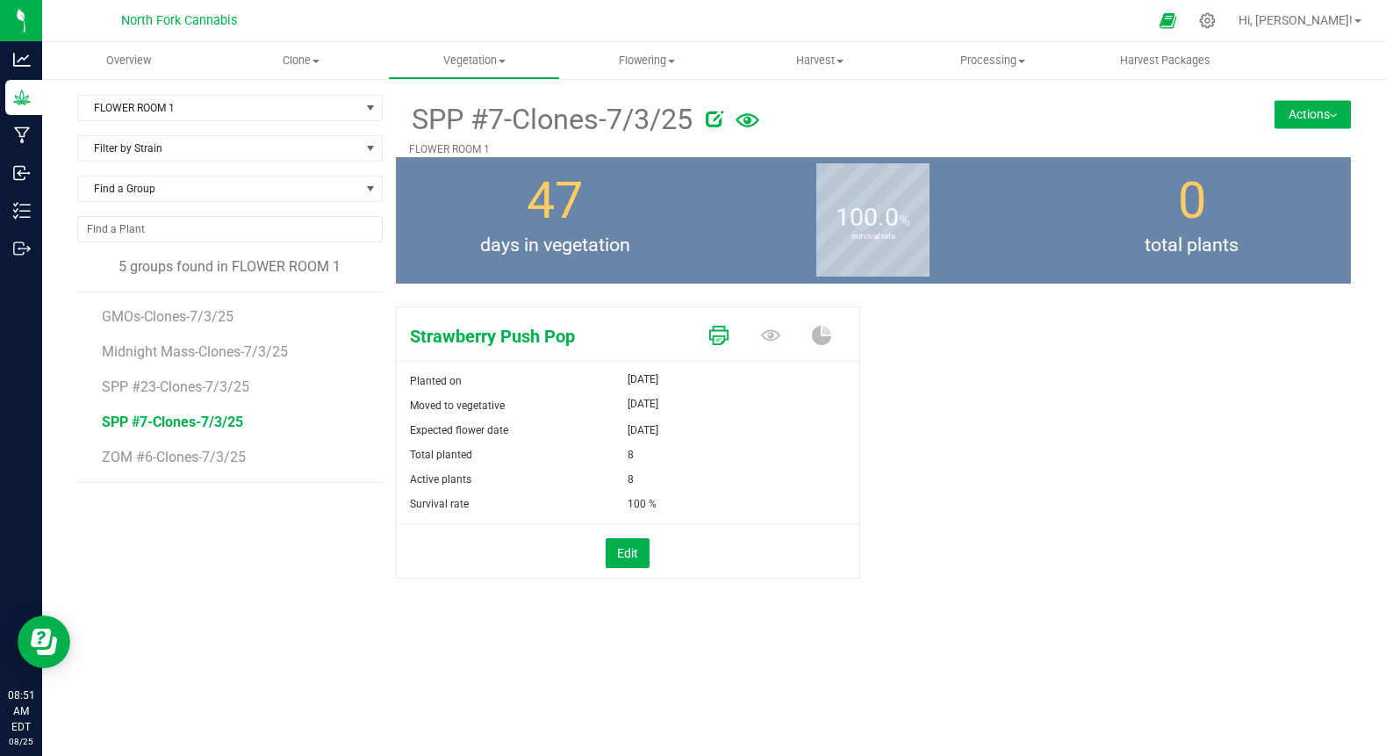
click at [724, 340] on icon at bounding box center [718, 335] width 19 height 19
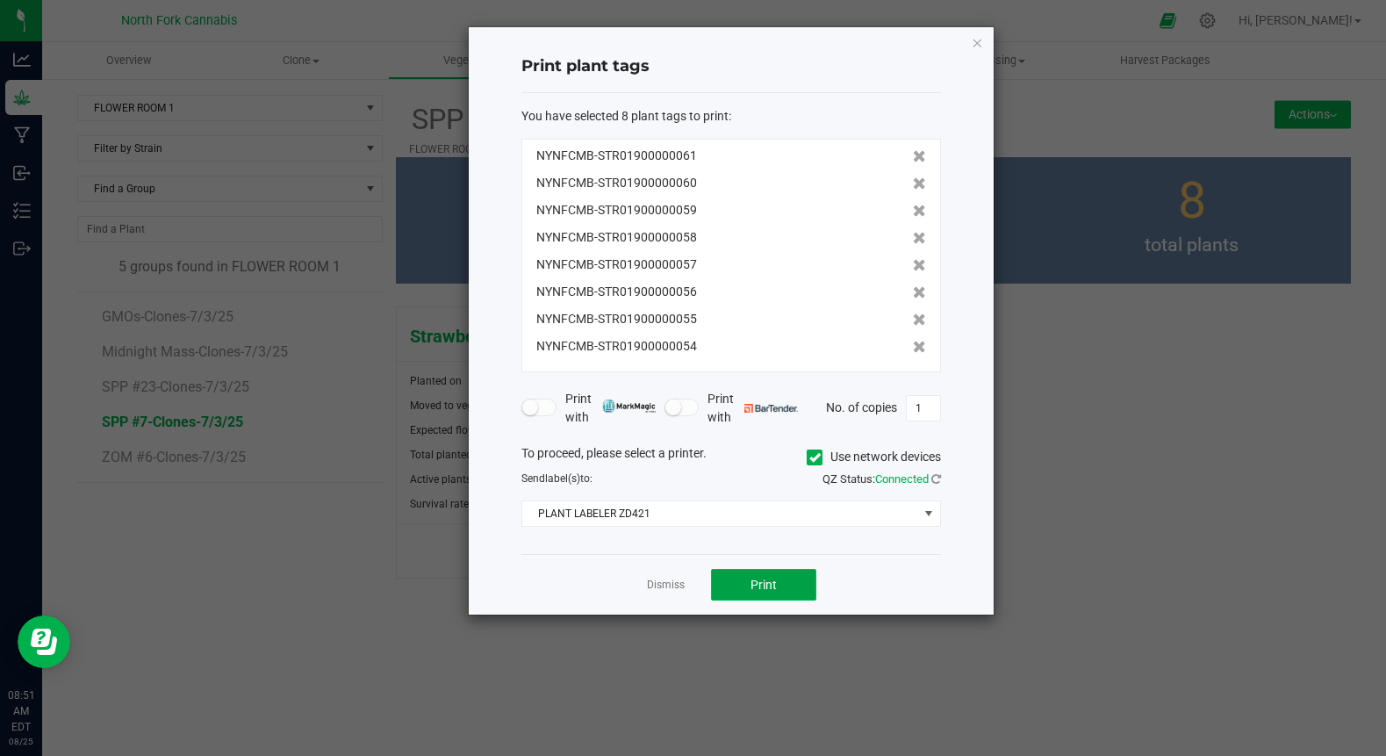
click at [735, 581] on button "Print" at bounding box center [763, 585] width 105 height 32
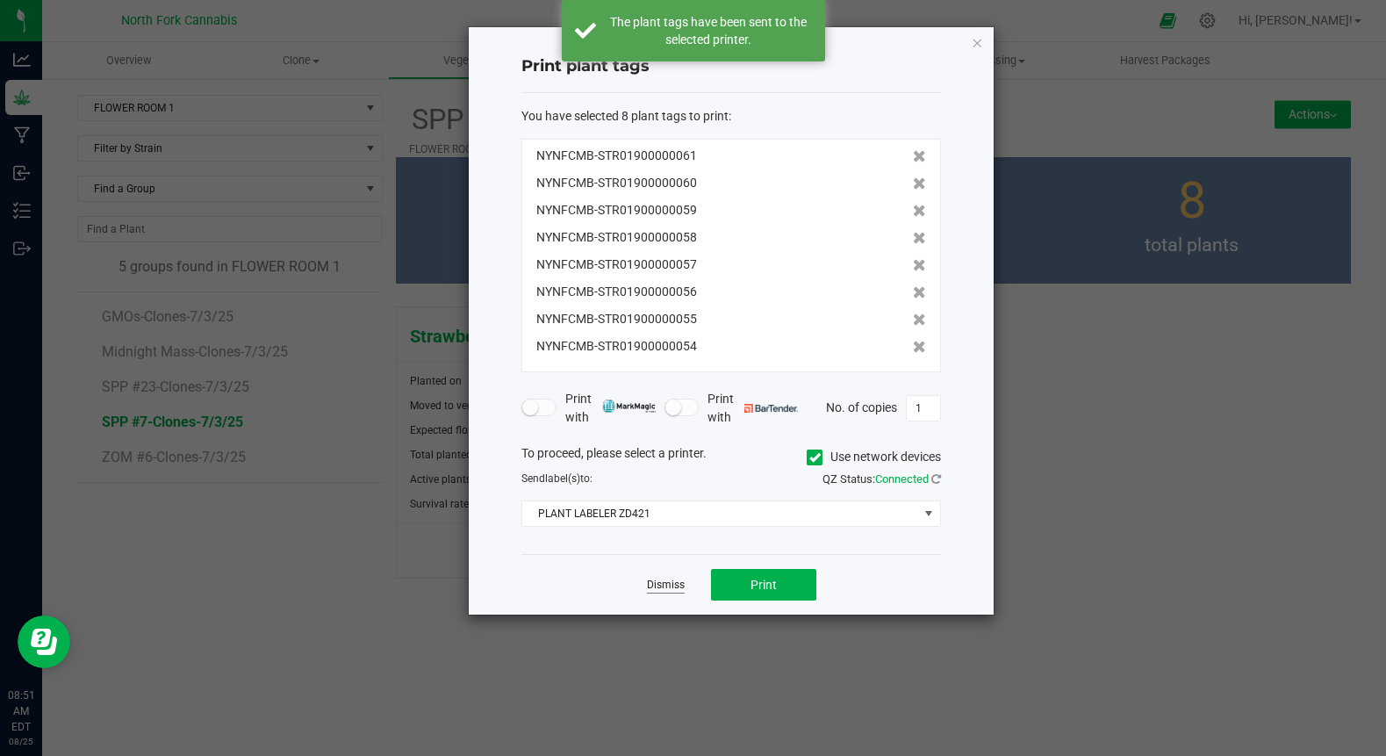
click at [662, 579] on link "Dismiss" at bounding box center [666, 585] width 38 height 15
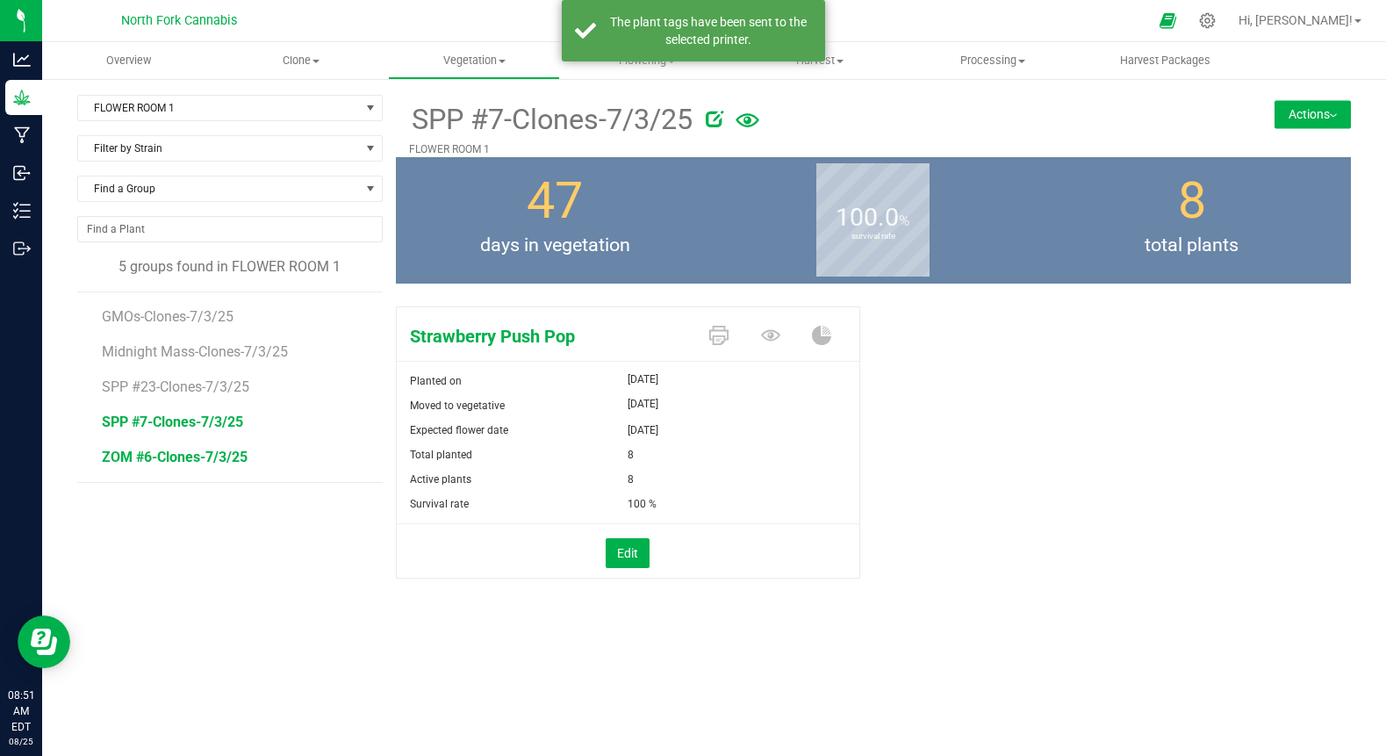
click at [158, 450] on span "ZOM #6-Clones-7/3/25" at bounding box center [175, 457] width 146 height 17
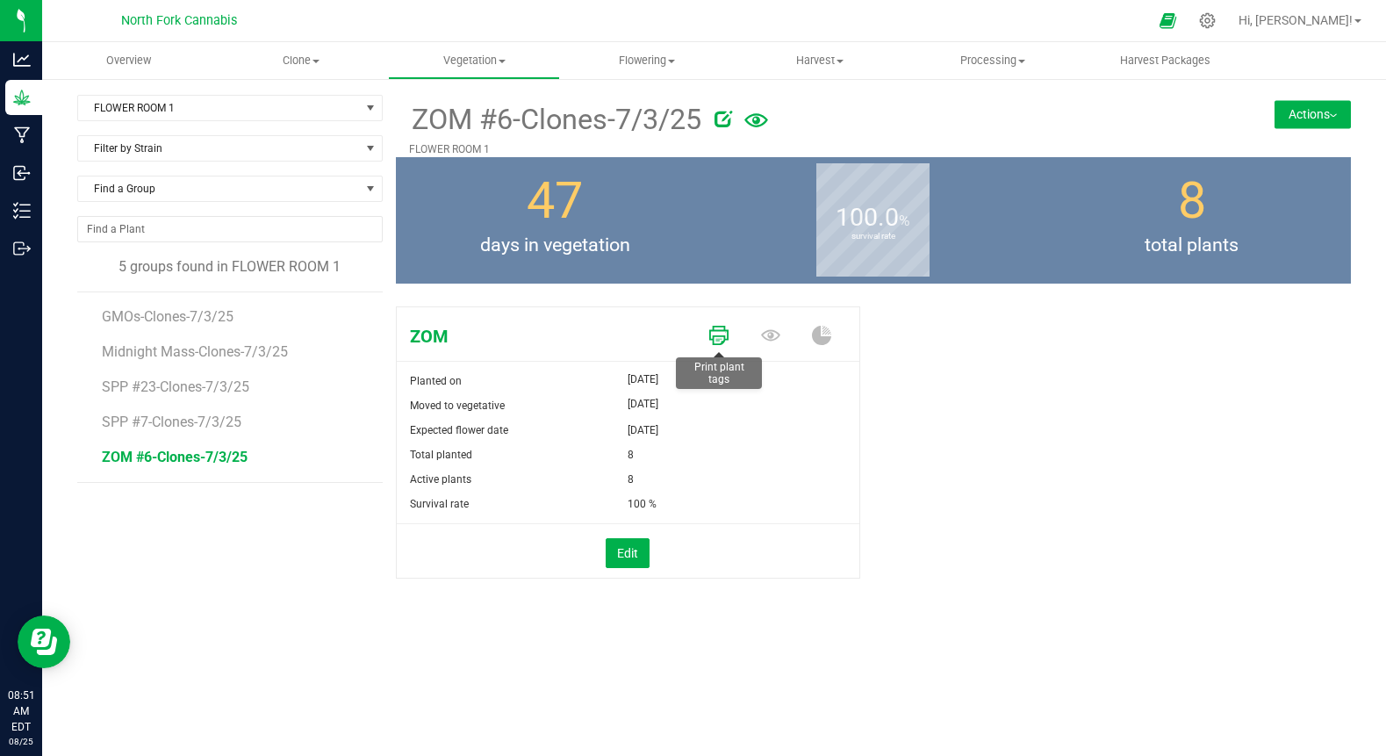
click at [727, 332] on icon at bounding box center [718, 335] width 19 height 19
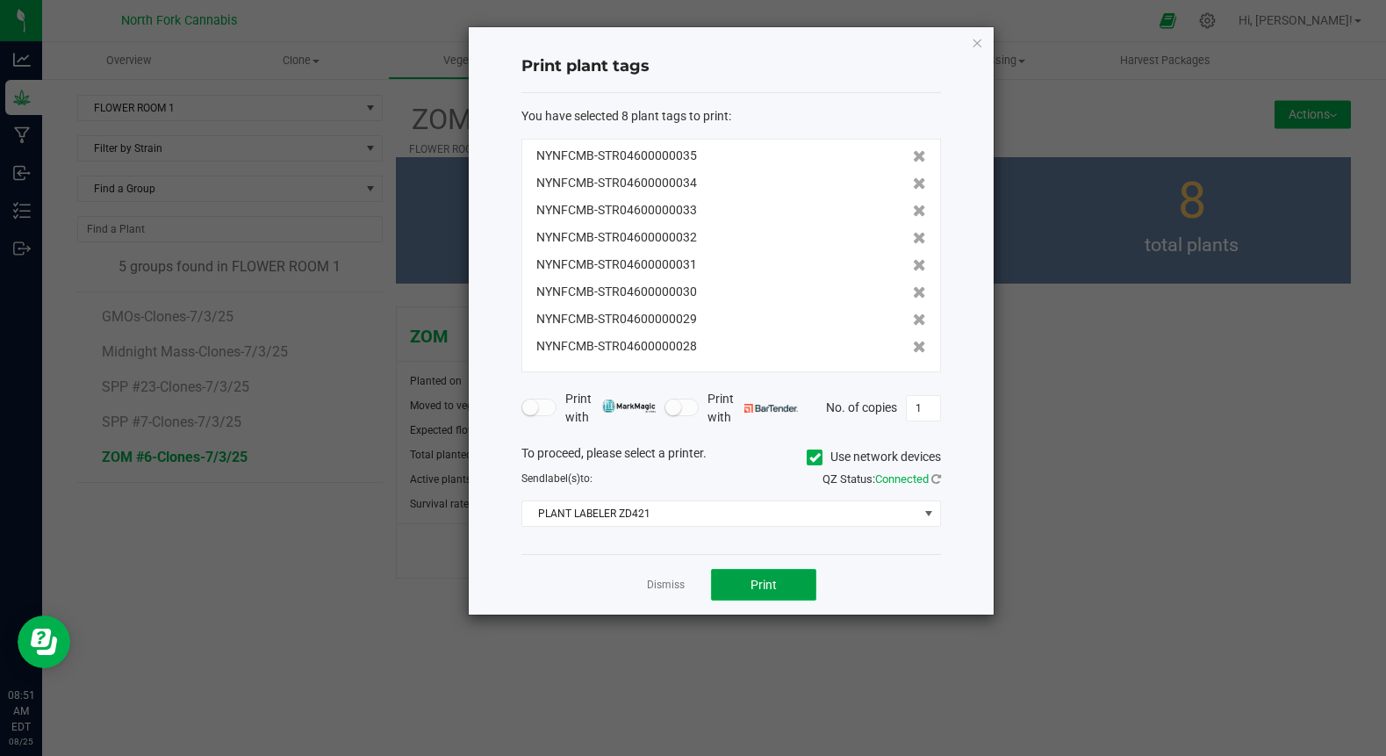
click at [760, 572] on button "Print" at bounding box center [763, 585] width 105 height 32
